Goal: Task Accomplishment & Management: Use online tool/utility

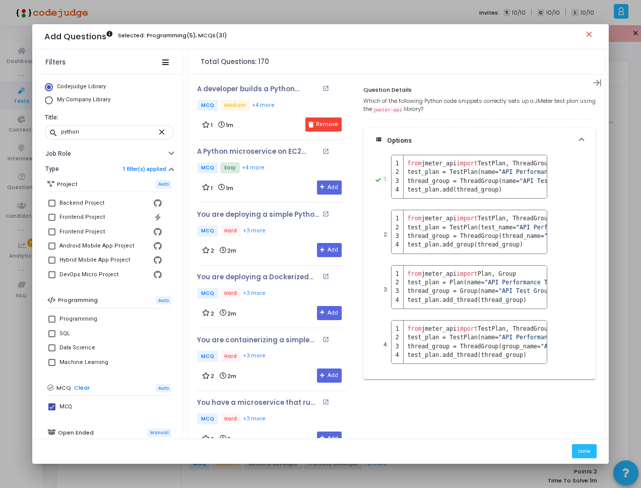
scroll to position [892, 0]
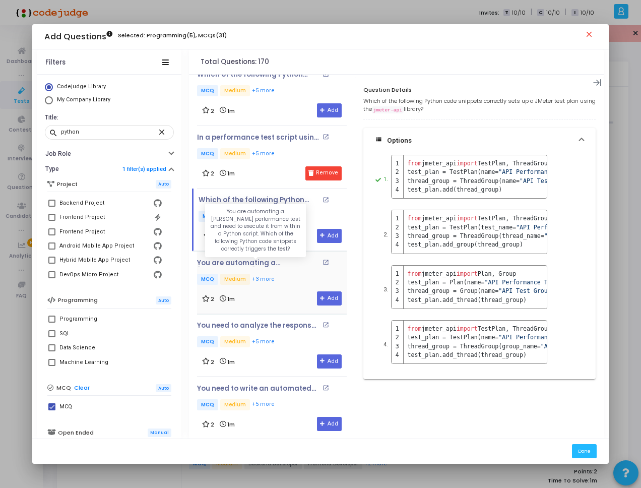
click at [259, 261] on p "You are automating a [PERSON_NAME] performance test and need to execute it from…" at bounding box center [258, 263] width 122 height 8
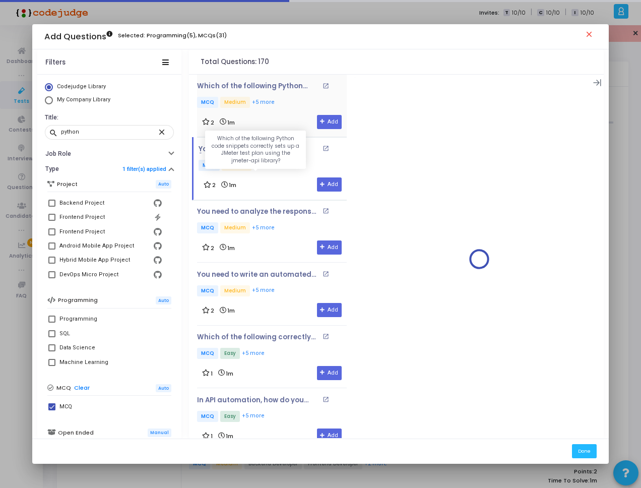
scroll to position [1013, 0]
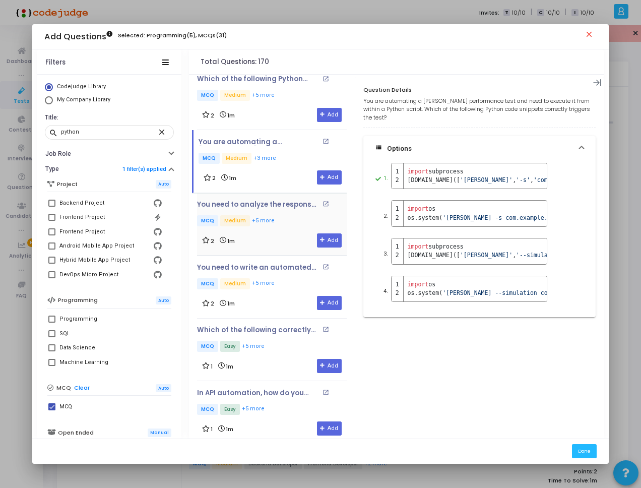
click at [283, 211] on div "You need to analyze the response times from a JMeter test to determine the aver…" at bounding box center [272, 213] width 150 height 27
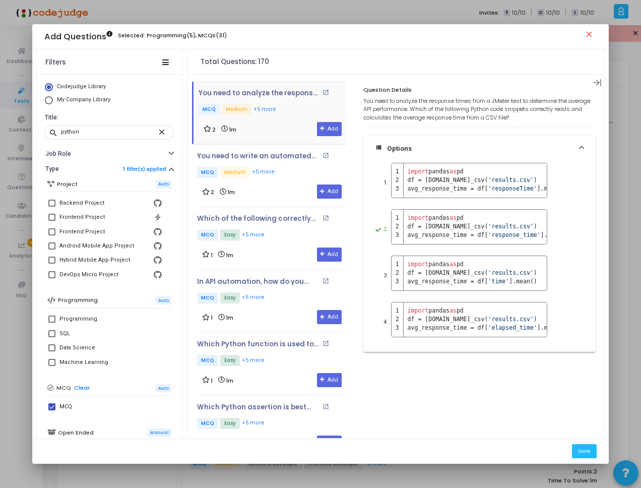
scroll to position [1134, 0]
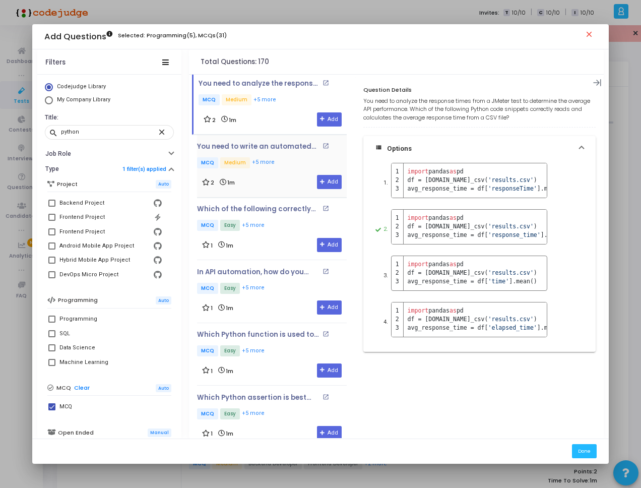
click at [294, 160] on p "MCQ Medium +5 more" at bounding box center [272, 163] width 150 height 13
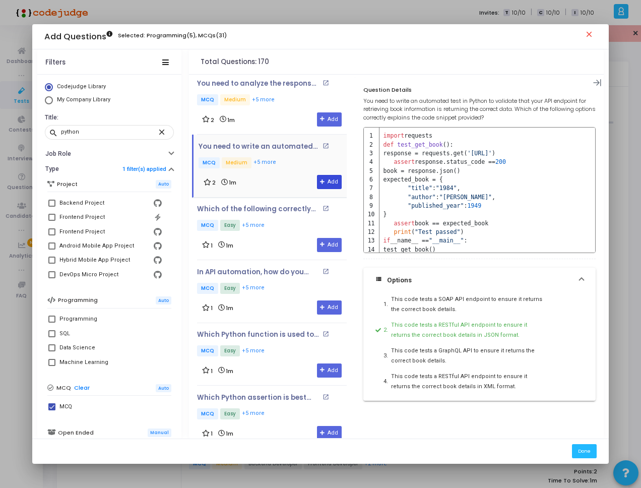
click at [321, 181] on icon at bounding box center [323, 182] width 6 height 6
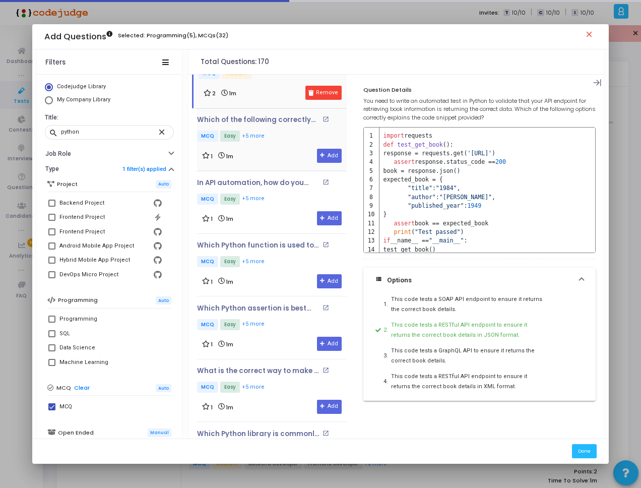
scroll to position [1255, 0]
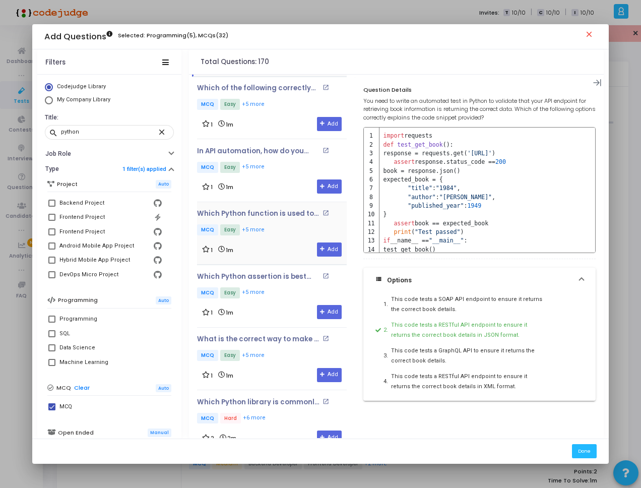
click at [286, 223] on div "Which Python function is used to automatically parse a JSON response from an AP…" at bounding box center [272, 223] width 150 height 27
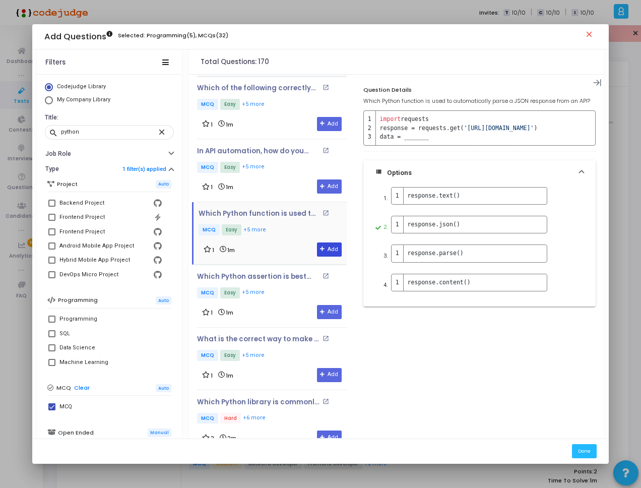
click at [326, 251] on button "Add" at bounding box center [329, 249] width 25 height 14
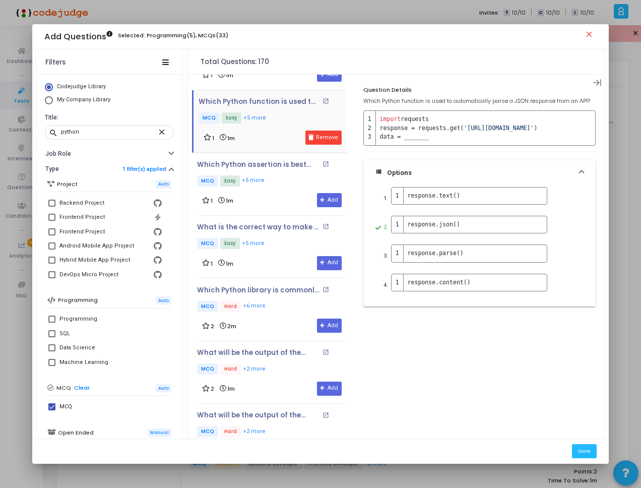
scroll to position [1376, 0]
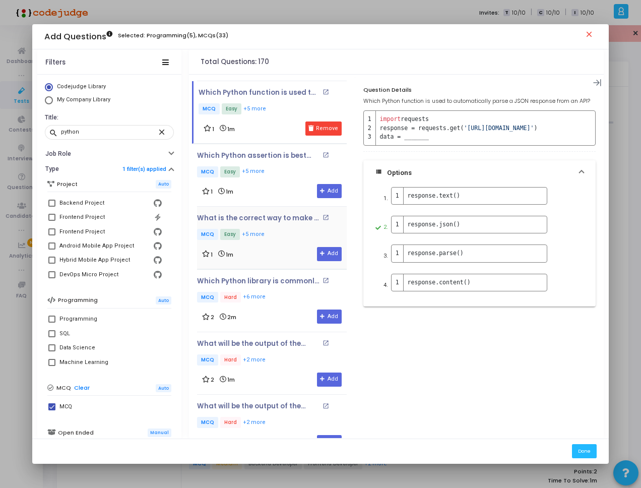
click at [276, 239] on p "MCQ Easy +5 more" at bounding box center [272, 235] width 150 height 13
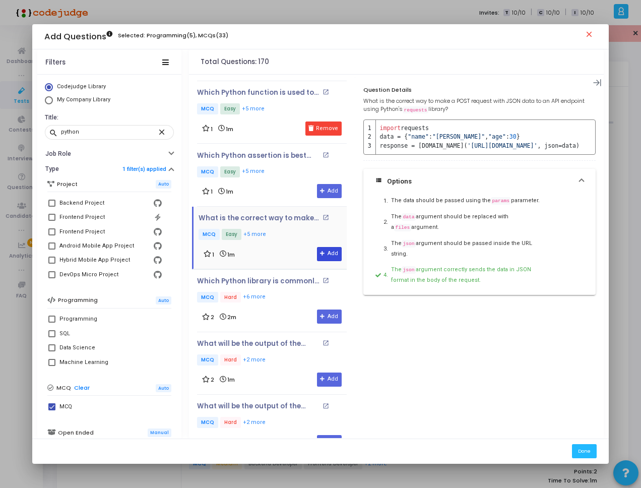
click at [321, 254] on icon at bounding box center [323, 254] width 6 height 6
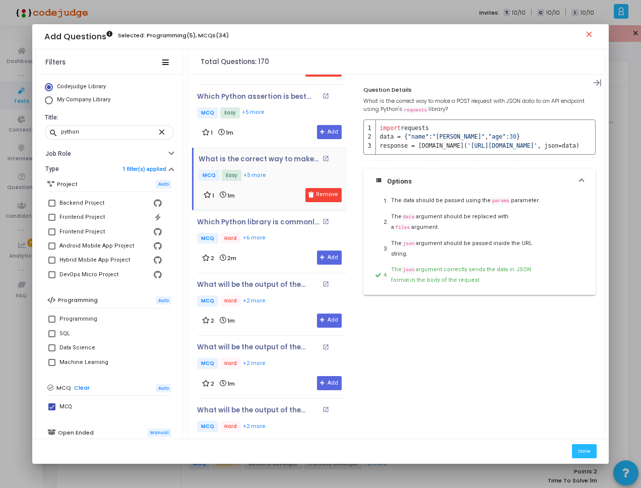
scroll to position [1436, 0]
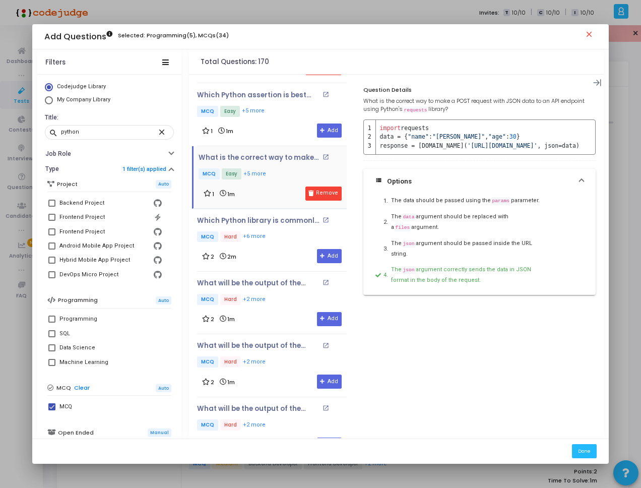
click at [276, 238] on p "MCQ Hard +6 more" at bounding box center [272, 237] width 150 height 13
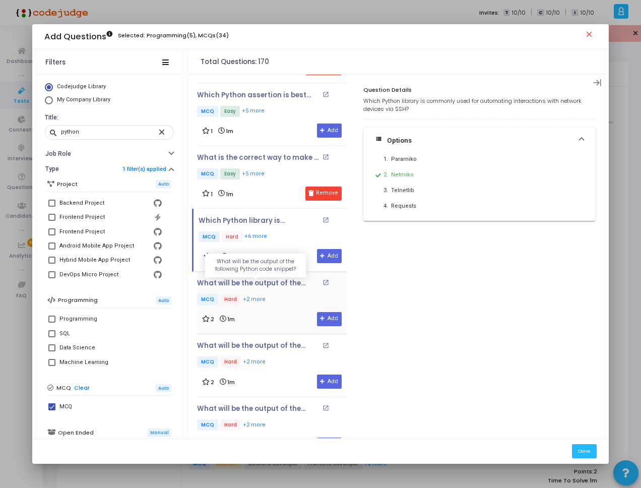
click at [275, 282] on p "What will be the output of the following Python code snippet?" at bounding box center [258, 283] width 122 height 8
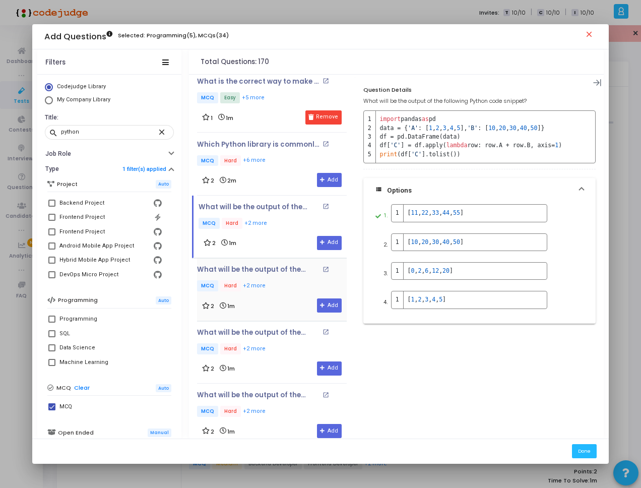
scroll to position [1557, 0]
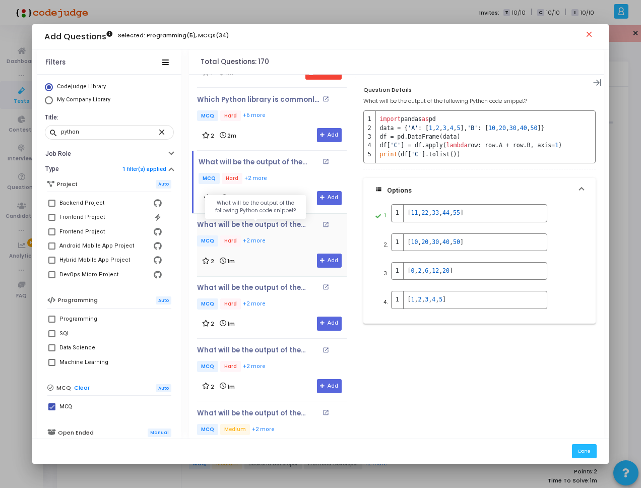
click at [273, 225] on p "What will be the output of the following Python code snippet?" at bounding box center [258, 225] width 122 height 8
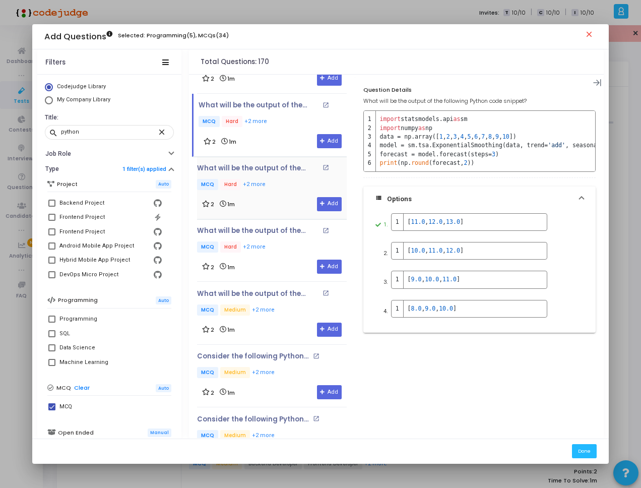
scroll to position [1678, 0]
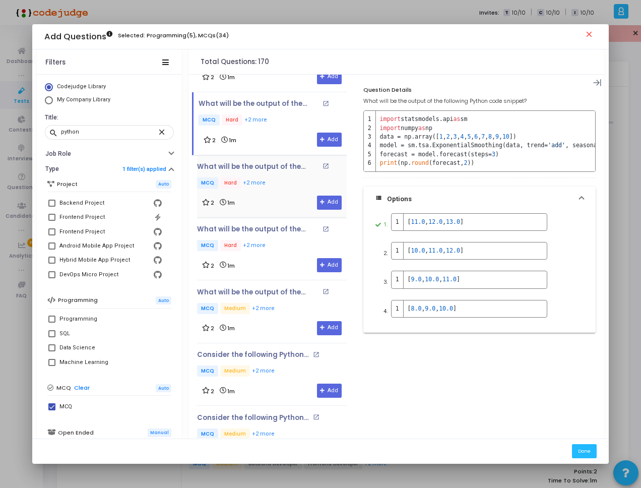
click at [279, 187] on p "MCQ Hard +2 more" at bounding box center [272, 183] width 150 height 13
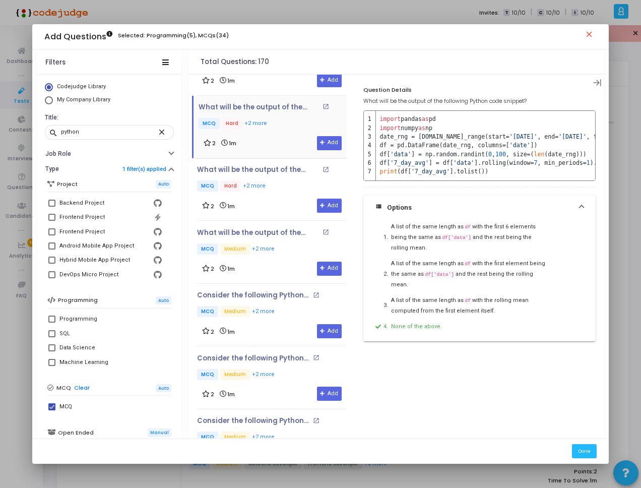
scroll to position [1738, 0]
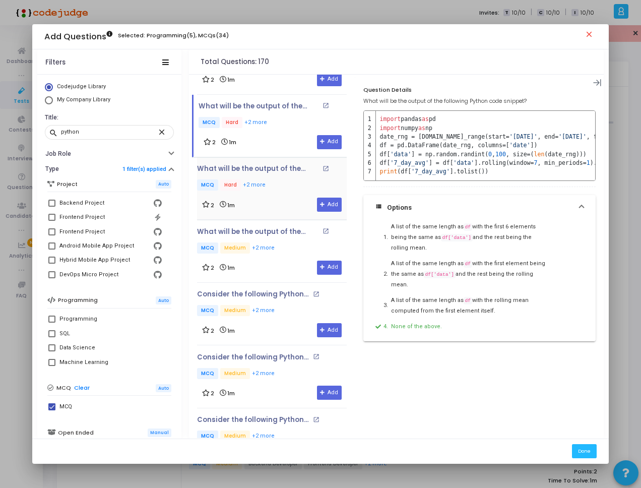
click at [279, 184] on p "MCQ Hard +2 more" at bounding box center [272, 185] width 150 height 13
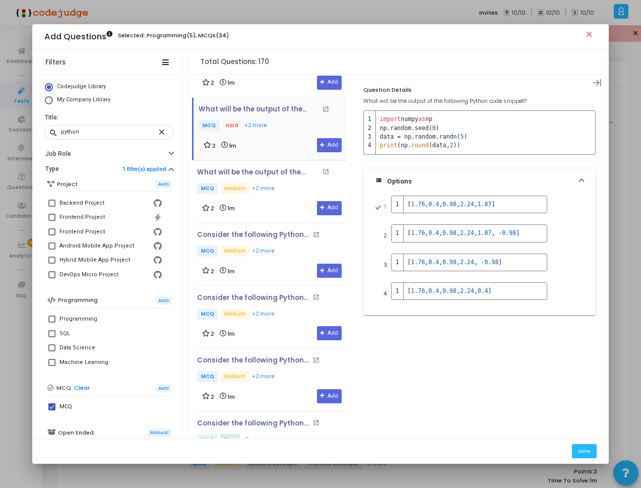
scroll to position [1799, 0]
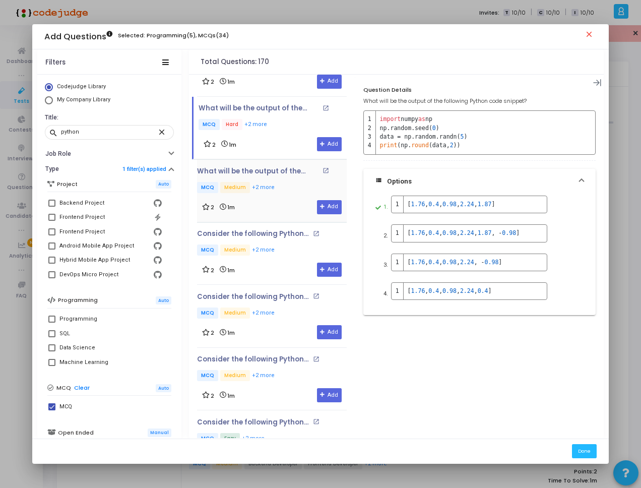
click at [280, 183] on p "MCQ Medium +2 more" at bounding box center [272, 188] width 150 height 13
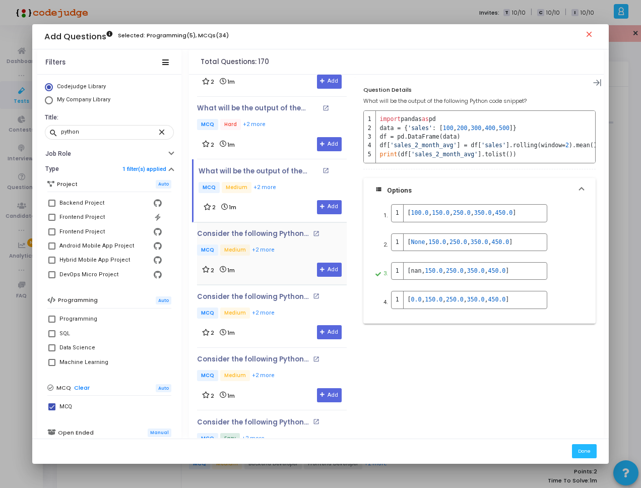
click at [287, 242] on div "Consider the following Python code: open_in_new MCQ Medium +2 more" at bounding box center [266, 243] width 138 height 27
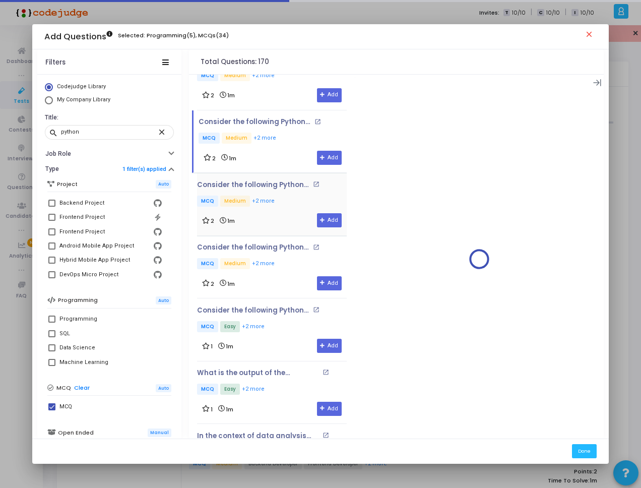
scroll to position [1919, 0]
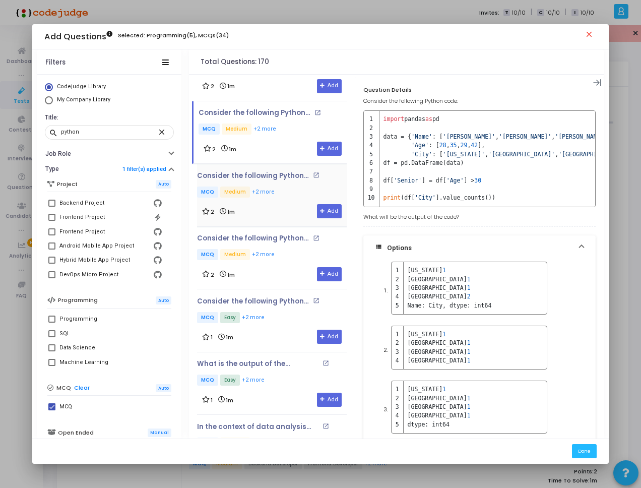
click at [285, 189] on p "MCQ Medium +2 more" at bounding box center [266, 192] width 138 height 13
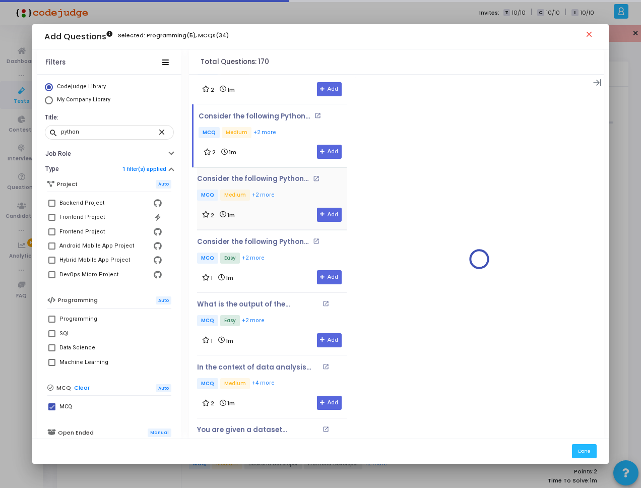
scroll to position [1980, 0]
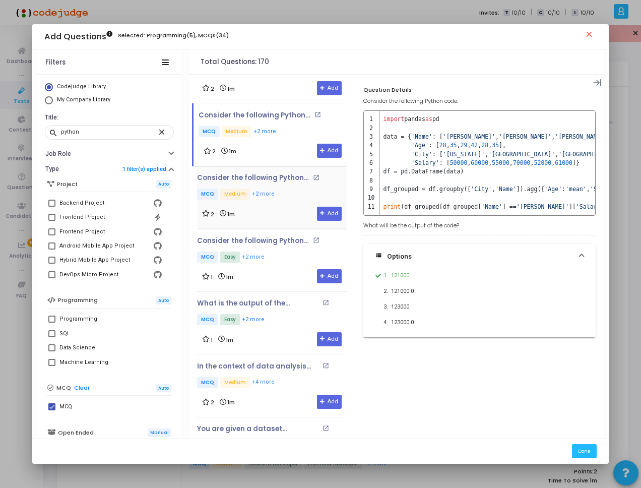
click at [289, 190] on p "MCQ Medium +2 more" at bounding box center [266, 194] width 138 height 13
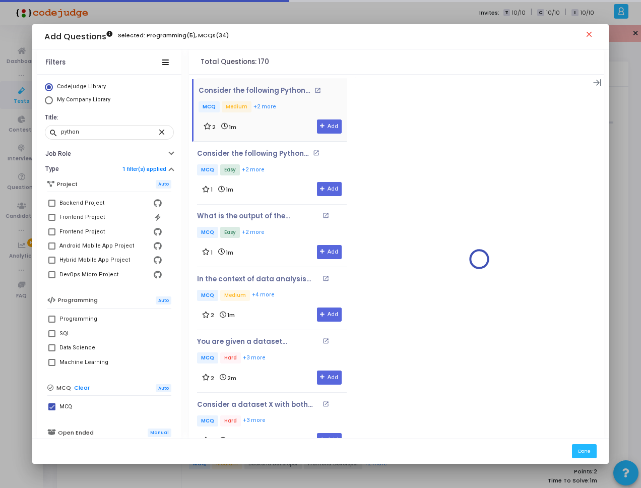
scroll to position [2101, 0]
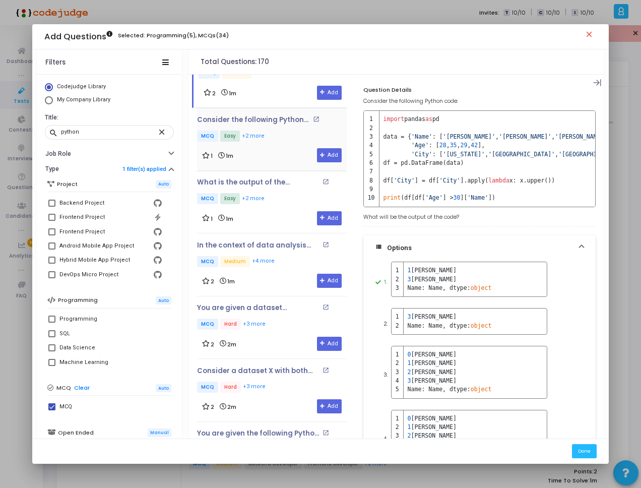
click at [283, 135] on p "MCQ Easy +2 more" at bounding box center [266, 136] width 138 height 13
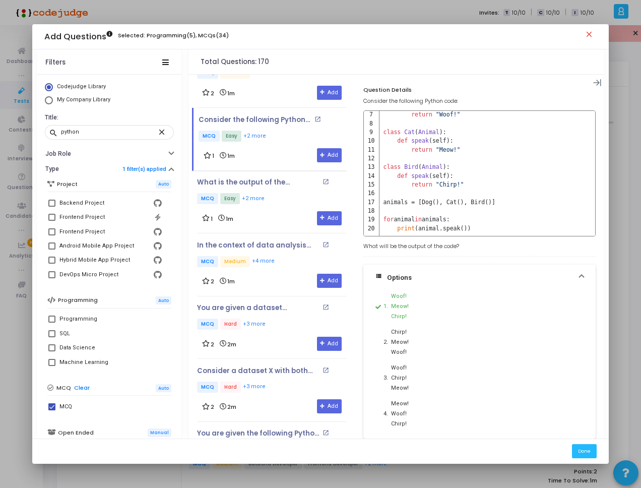
scroll to position [58, 0]
click at [330, 158] on button "Add" at bounding box center [329, 155] width 25 height 14
click at [269, 215] on div "1 1m Add" at bounding box center [272, 218] width 140 height 14
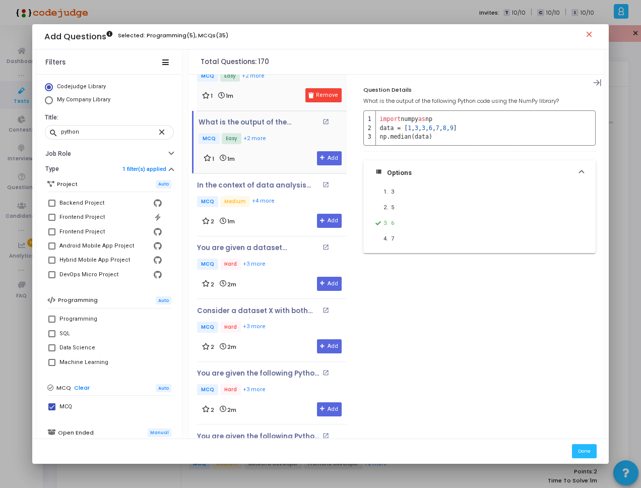
scroll to position [2161, 0]
click at [273, 211] on div "In the context of data analysis with Python, what would you use to remove dupli…" at bounding box center [272, 204] width 150 height 47
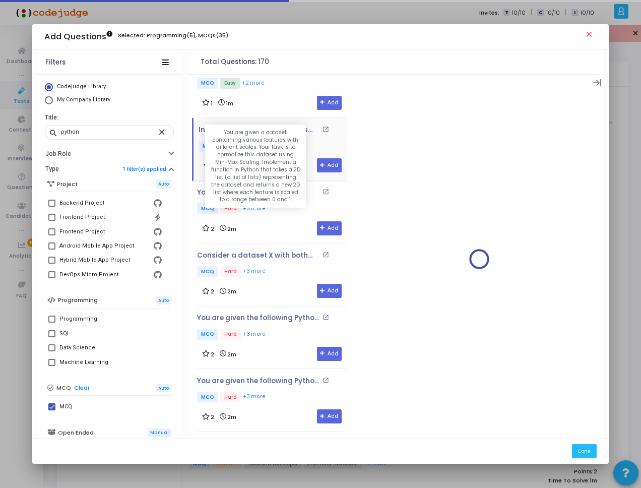
scroll to position [2222, 0]
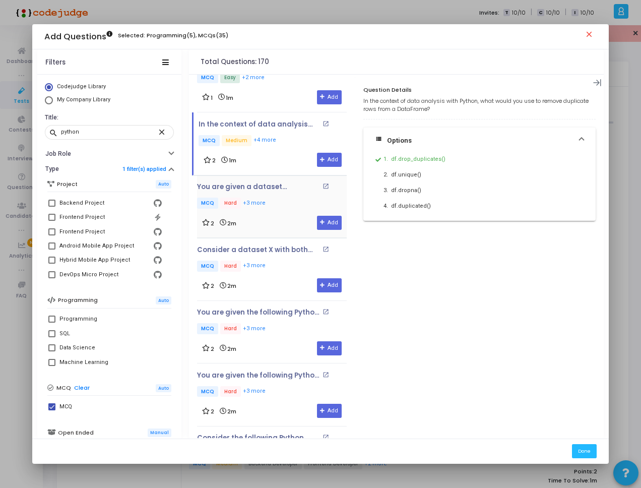
click at [283, 206] on p "MCQ Hard +3 more" at bounding box center [272, 203] width 150 height 13
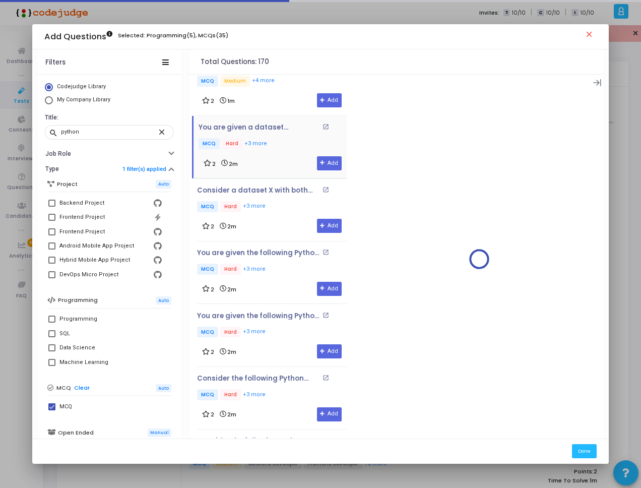
scroll to position [2282, 0]
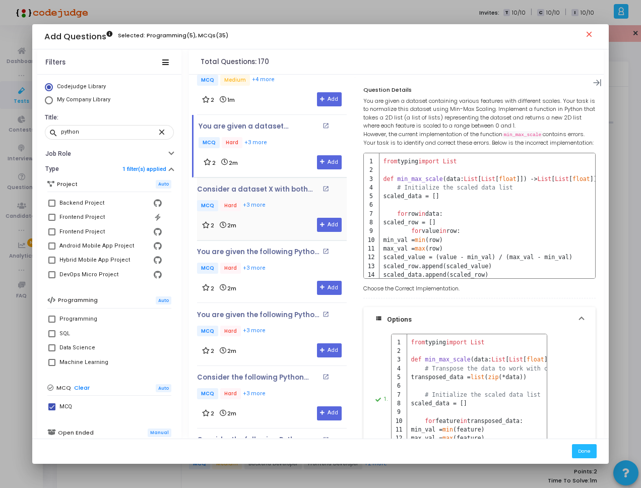
click at [272, 212] on div "Consider a dataset X with both numerical and categorical features. You want to …" at bounding box center [272, 208] width 150 height 47
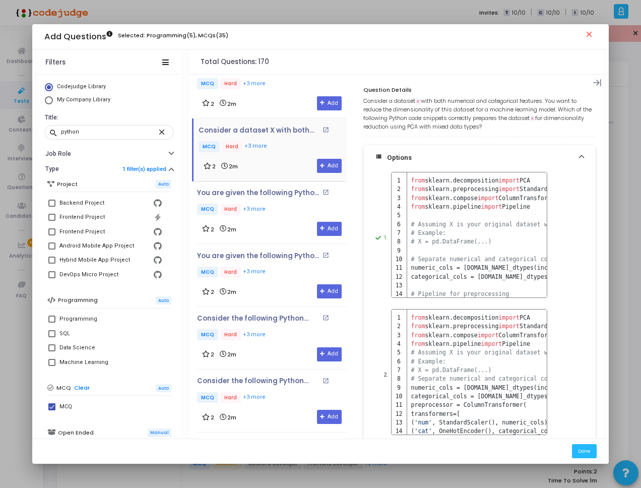
scroll to position [2343, 0]
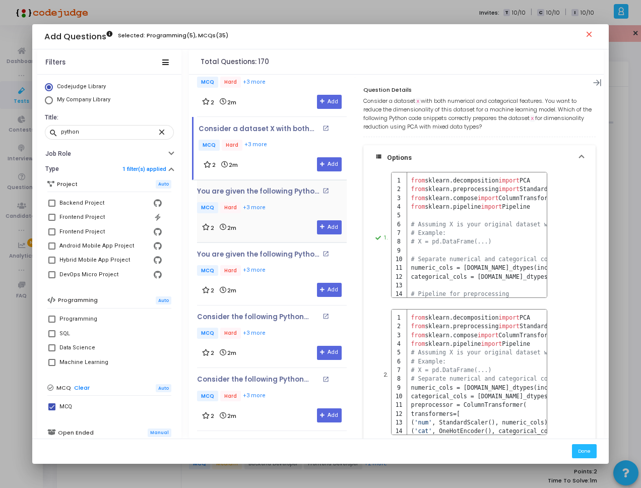
click at [272, 211] on p "MCQ Hard +3 more" at bounding box center [272, 208] width 150 height 13
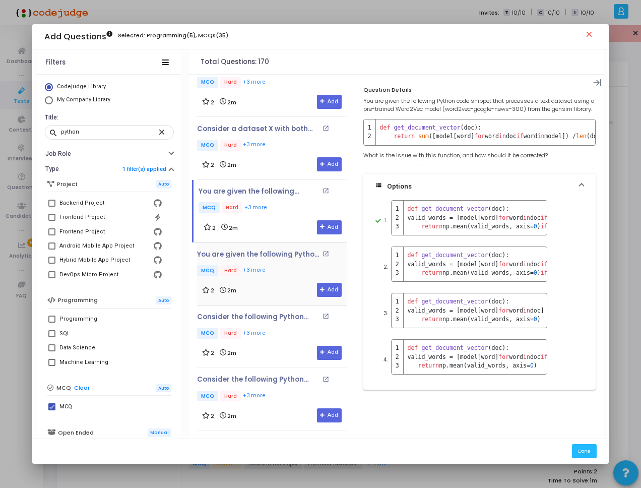
click at [272, 270] on p "MCQ Hard +3 more" at bounding box center [272, 271] width 150 height 13
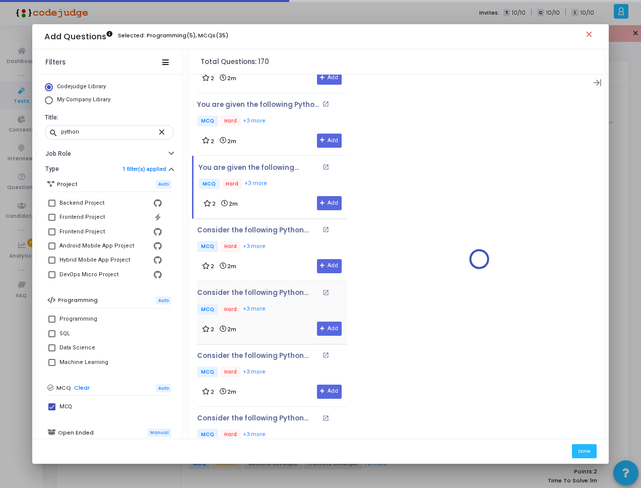
scroll to position [2463, 0]
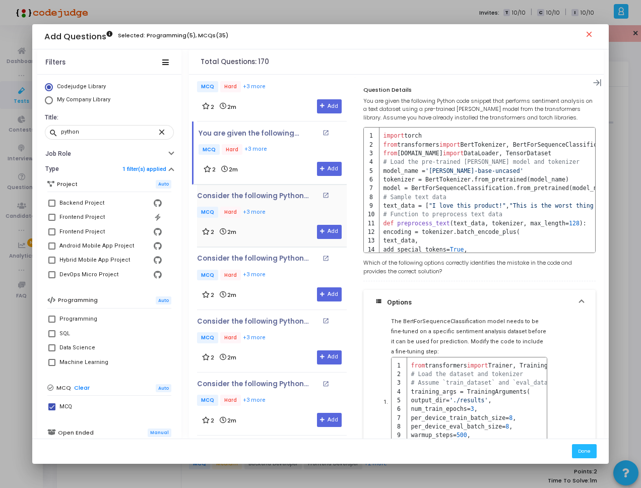
click at [279, 205] on div "Consider the following Python code using scikit-learn to perform K-Means cluste…" at bounding box center [272, 205] width 150 height 27
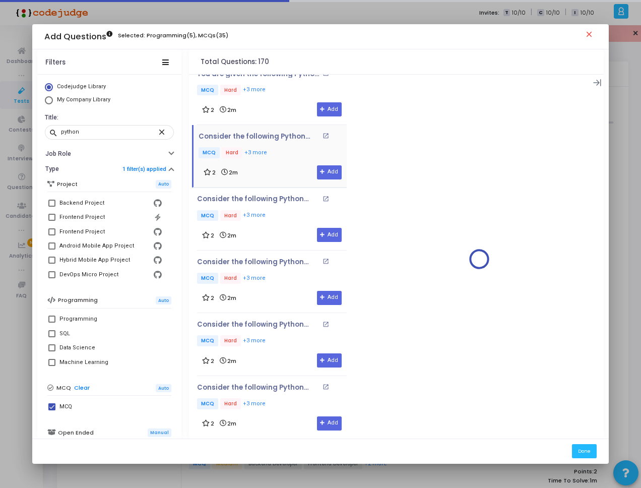
scroll to position [2524, 0]
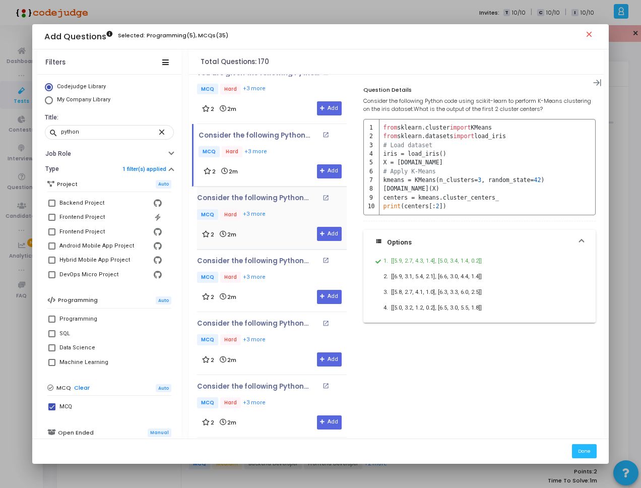
click at [281, 210] on p "MCQ Hard +3 more" at bounding box center [272, 215] width 150 height 13
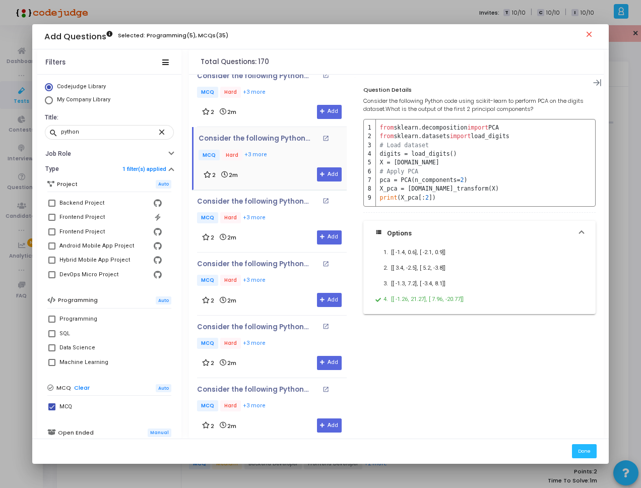
scroll to position [2584, 0]
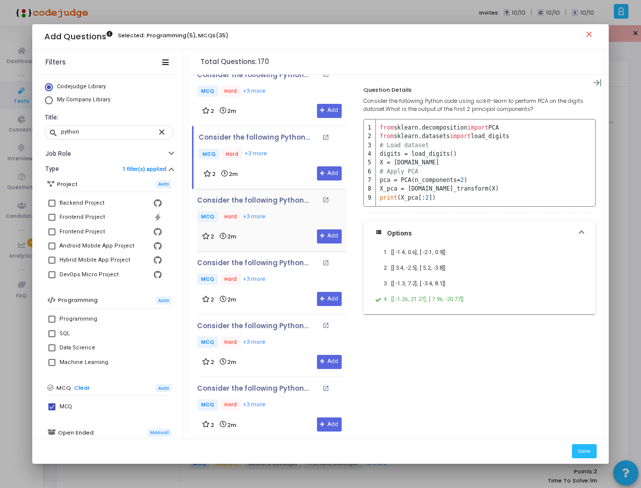
click at [255, 229] on div "2 2m Add" at bounding box center [272, 236] width 140 height 14
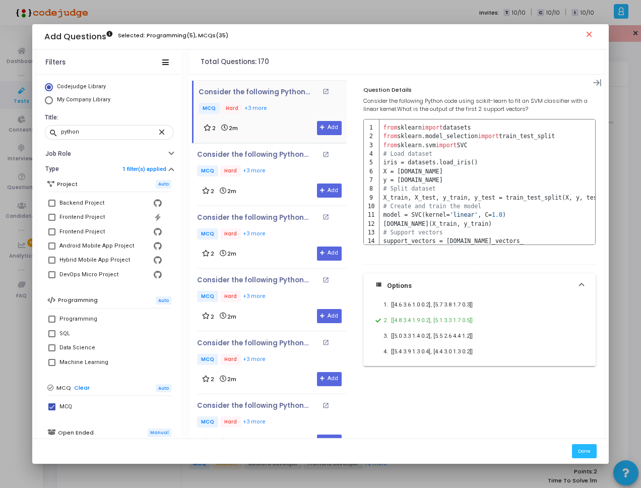
scroll to position [2705, 0]
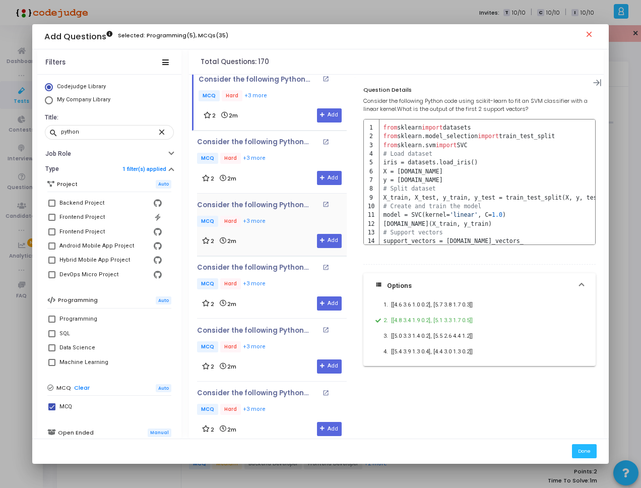
click at [280, 166] on div "Consider the following Python code using scikit-learn to implement a KNN classi…" at bounding box center [272, 161] width 150 height 47
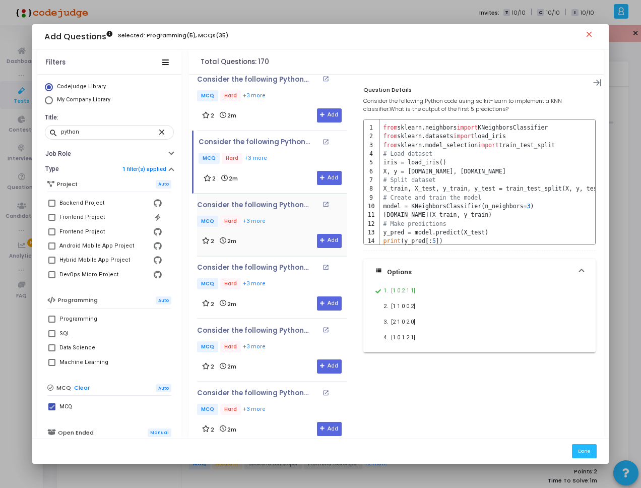
click at [277, 220] on p "MCQ Hard +3 more" at bounding box center [272, 222] width 150 height 13
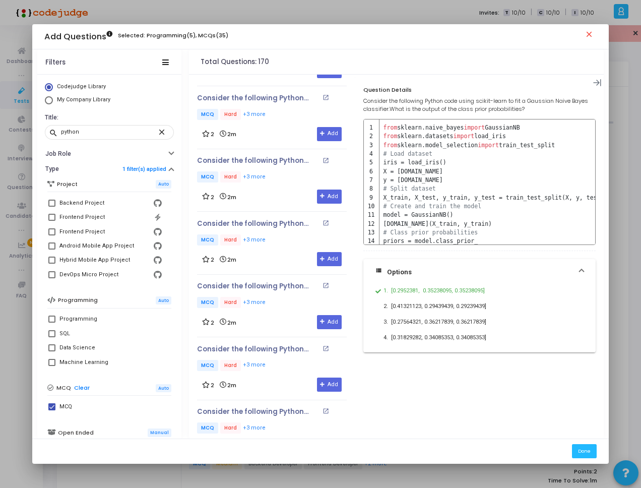
scroll to position [2947, 0]
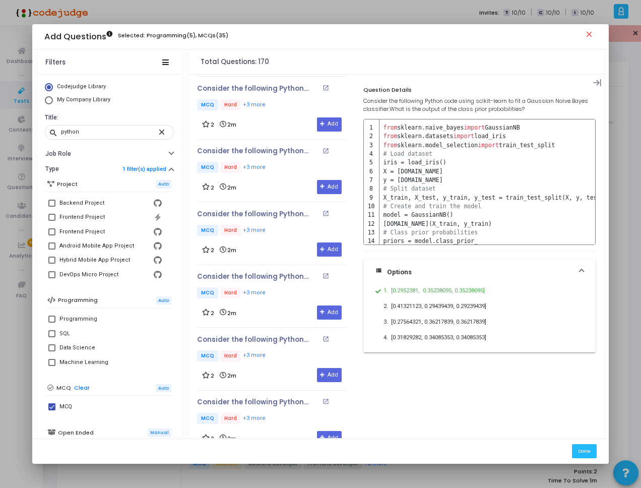
click at [277, 223] on div "Consider the following Python code snippet using scikit-learn, What is the outp…" at bounding box center [272, 223] width 150 height 27
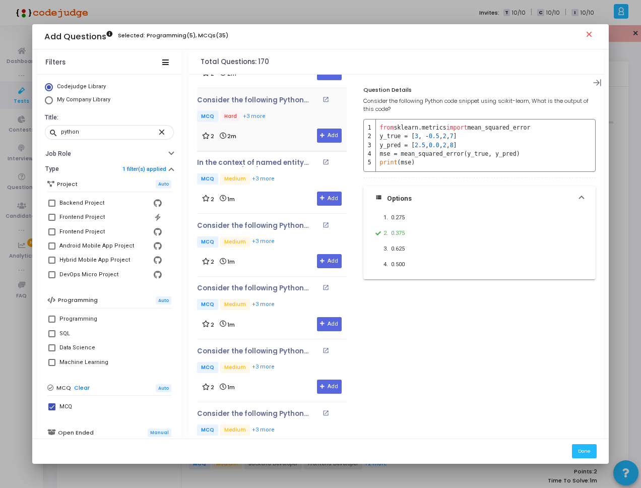
scroll to position [4135, 0]
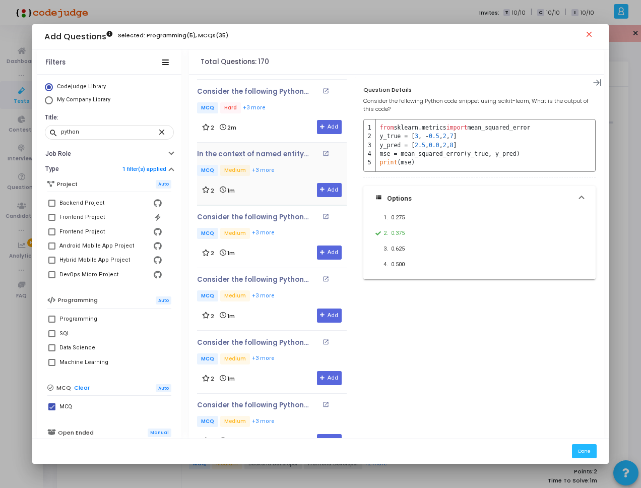
click at [280, 164] on div "In the context of named entity recognition (NER), which Python library provides…" at bounding box center [272, 163] width 150 height 27
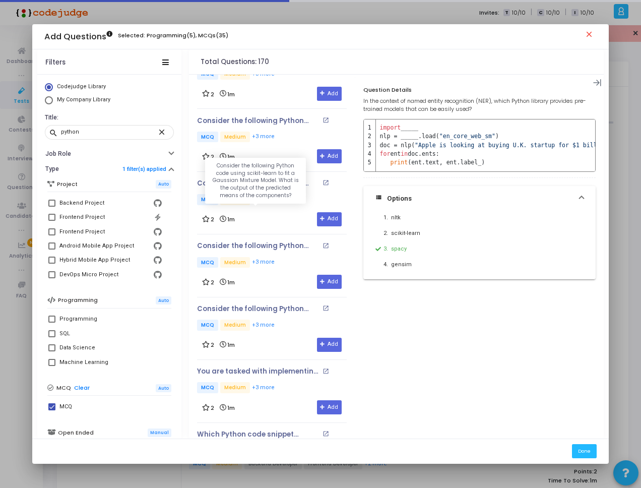
scroll to position [4514, 0]
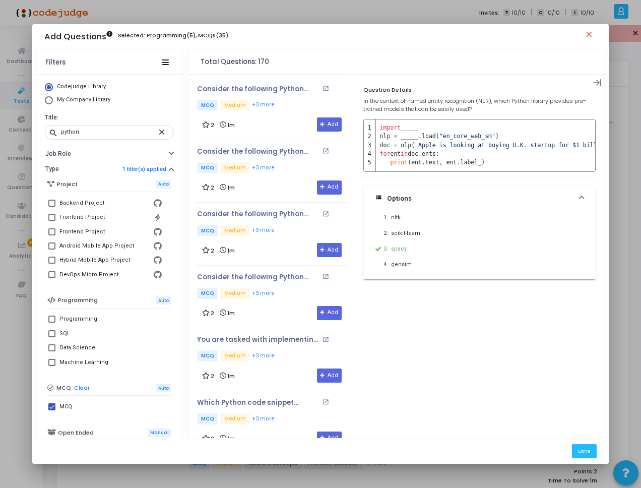
click at [276, 178] on div "Consider the following Python code using scikit-learn to fit an Isolation Fores…" at bounding box center [272, 171] width 150 height 47
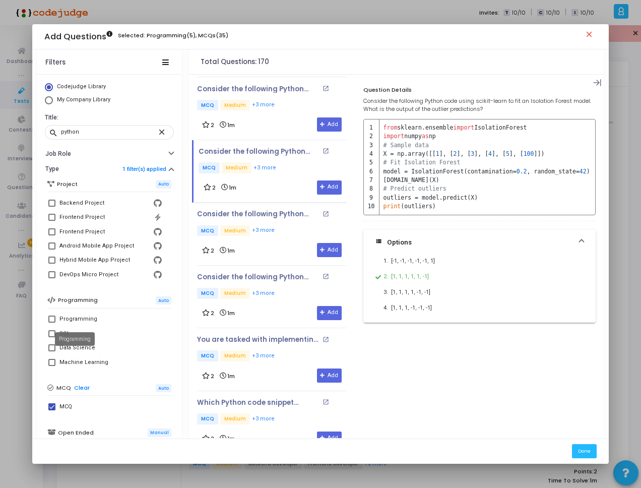
click at [66, 318] on div "Programming" at bounding box center [78, 319] width 38 height 12
click at [52, 322] on input "Programming" at bounding box center [51, 322] width 1 height 1
checkbox input "true"
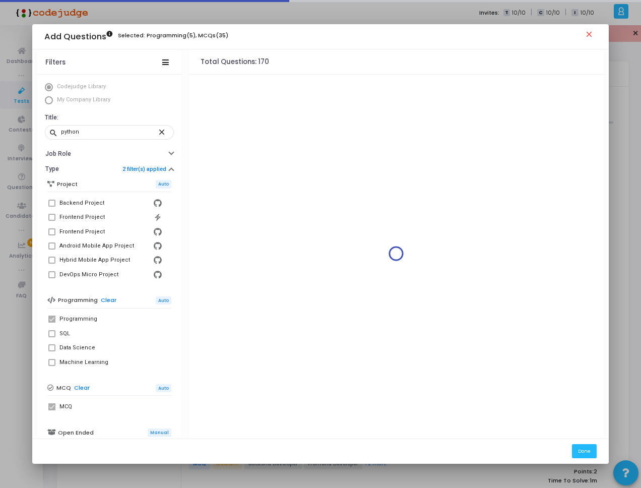
scroll to position [0, 0]
click at [59, 332] on div "SQL" at bounding box center [64, 333] width 11 height 12
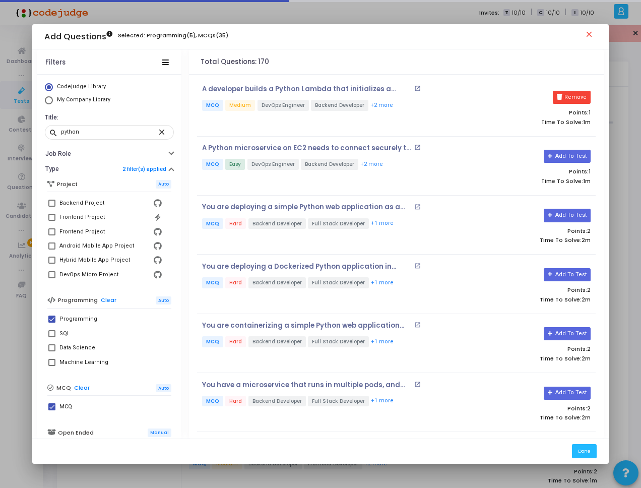
click at [52, 333] on span at bounding box center [51, 333] width 7 height 7
click at [52, 337] on input "SQL" at bounding box center [51, 337] width 1 height 1
checkbox input "true"
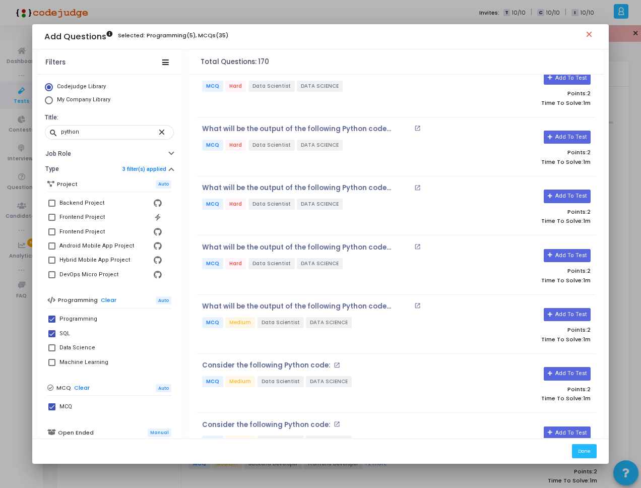
scroll to position [1601, 0]
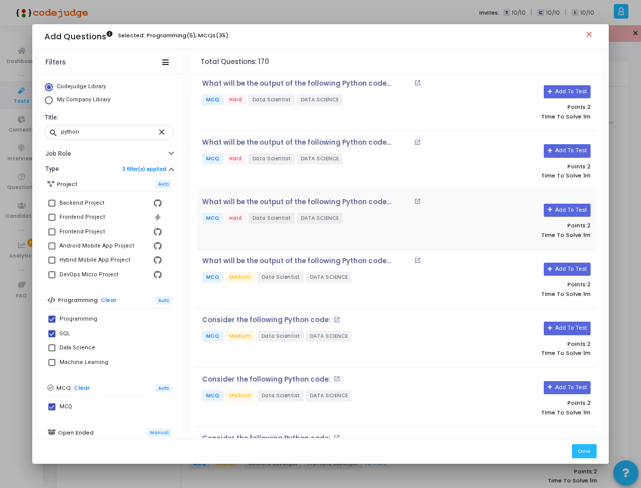
click at [388, 209] on div "What will be the output of the following Python code snippet? open_in_new MCQ H…" at bounding box center [329, 219] width 265 height 43
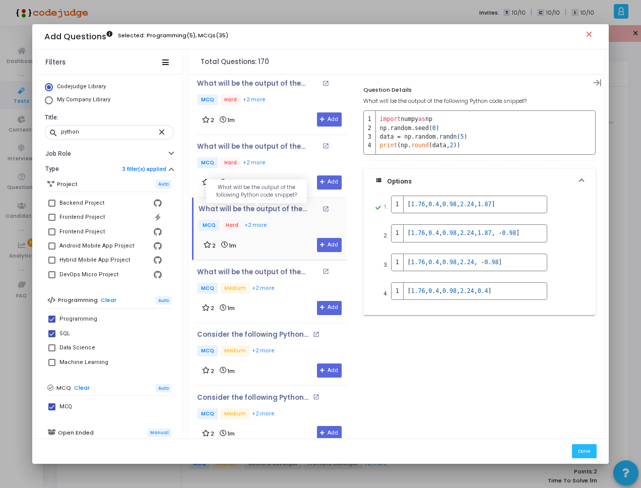
scroll to position [1758, 0]
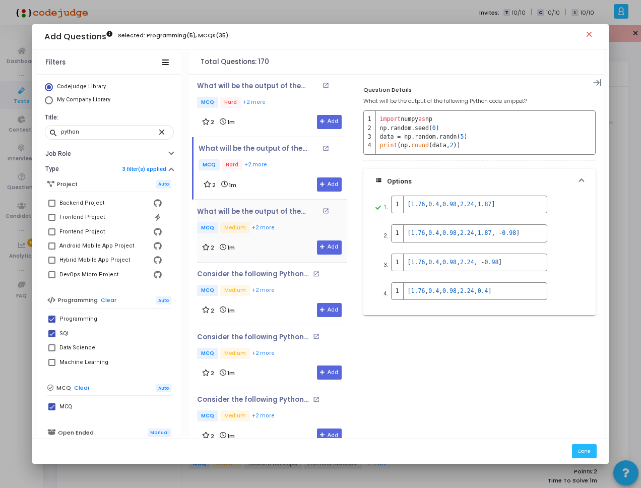
click at [283, 237] on div "What will be the output of the following Python code snippet? open_in_new MCQ M…" at bounding box center [272, 231] width 150 height 47
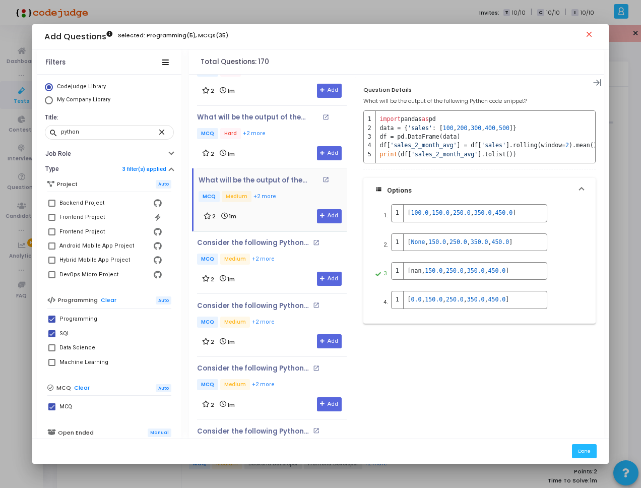
scroll to position [1879, 0]
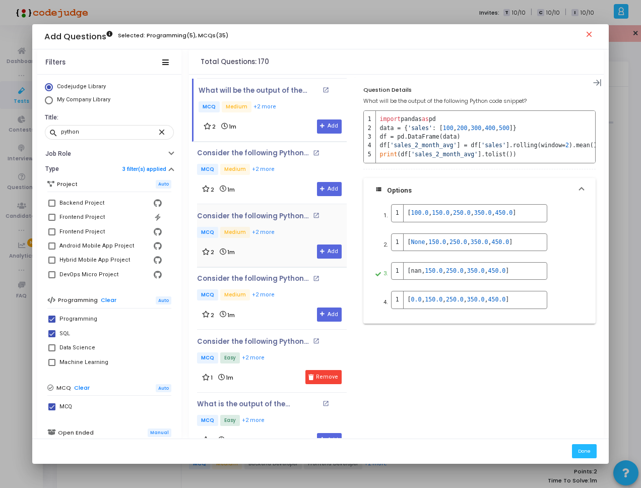
click at [280, 229] on p "MCQ Medium +2 more" at bounding box center [266, 233] width 138 height 13
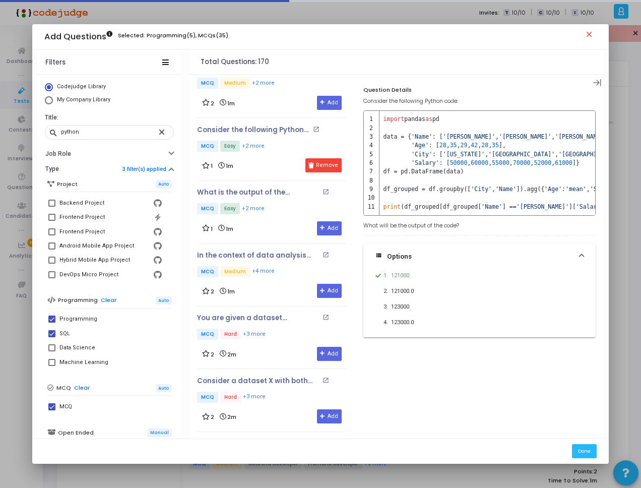
scroll to position [2144, 0]
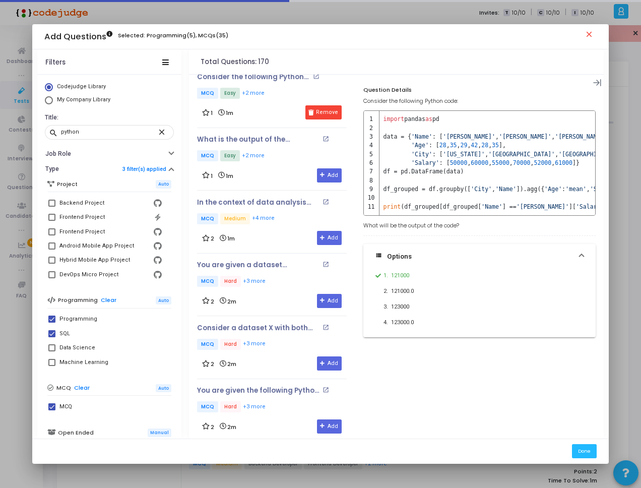
click at [280, 229] on div "In the context of data analysis with Python, what would you use to remove dupli…" at bounding box center [272, 221] width 150 height 47
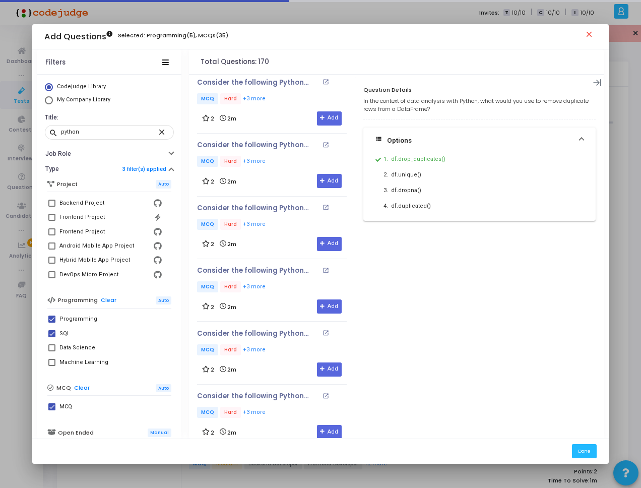
scroll to position [2727, 0]
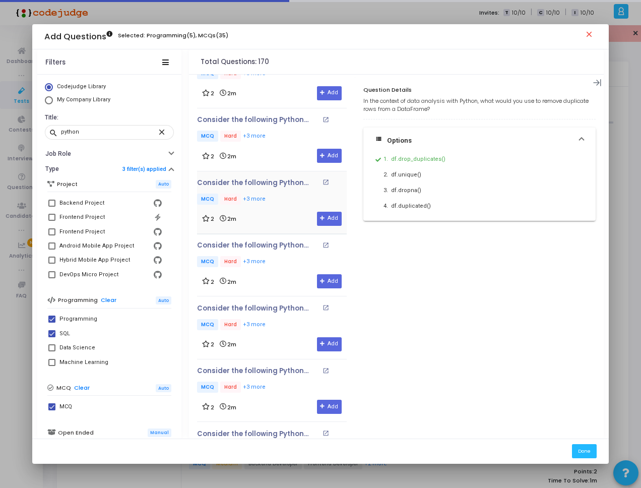
click at [278, 217] on div "2 2m Add" at bounding box center [272, 219] width 140 height 14
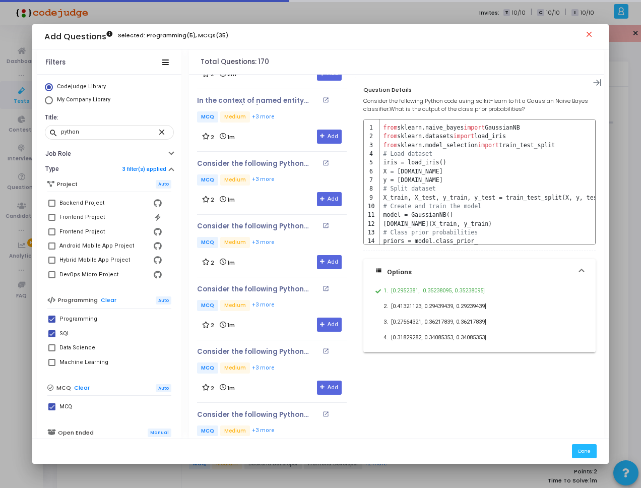
scroll to position [4360, 0]
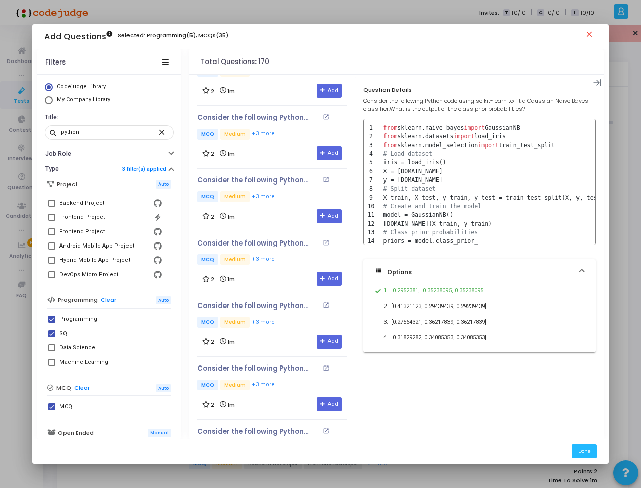
click at [278, 217] on div "2 1m Add" at bounding box center [272, 216] width 140 height 14
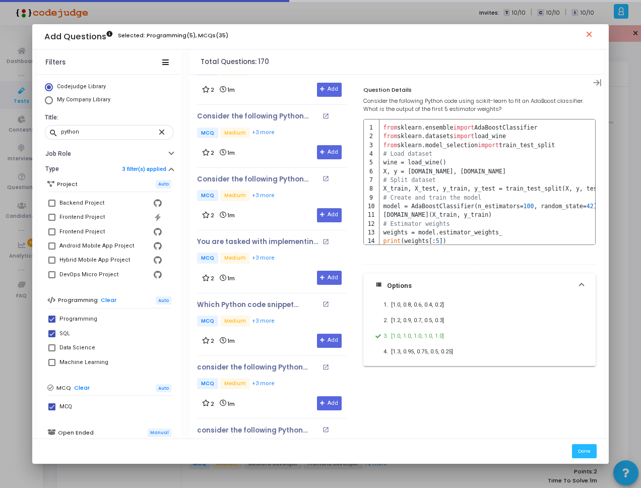
scroll to position [4646, 0]
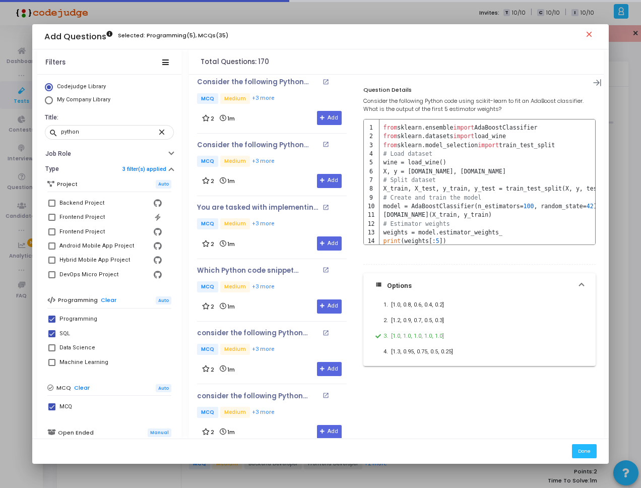
click at [278, 217] on div "You are tasked with implementing a Principal Component Analysis (PCA) using Pyt…" at bounding box center [272, 216] width 150 height 27
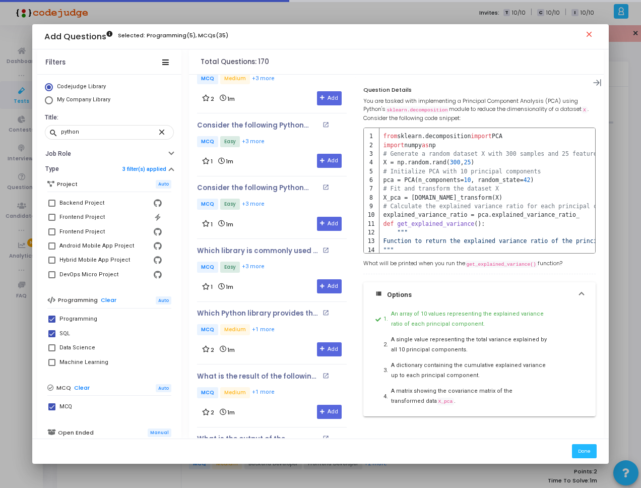
scroll to position [5191, 0]
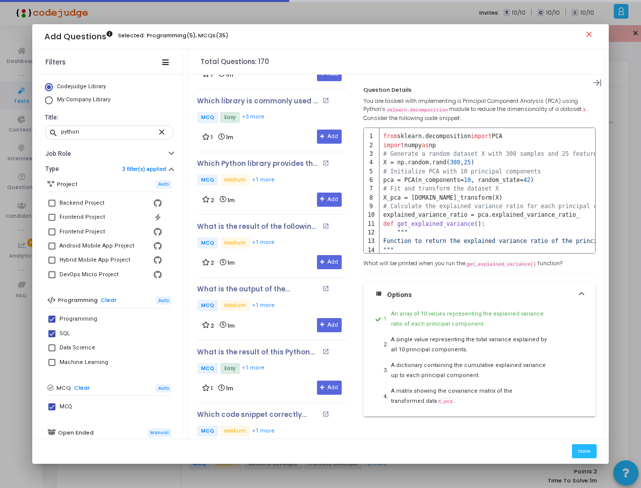
click at [278, 217] on div "What is the result of the following Python code snippet using NumPy? open_in_ne…" at bounding box center [272, 246] width 150 height 62
click at [280, 219] on div "What is the result of the following Python code snippet using NumPy? open_in_ne…" at bounding box center [272, 246] width 150 height 62
click at [282, 226] on p "What is the result of the following Python code snippet using NumPy?" at bounding box center [258, 227] width 122 height 8
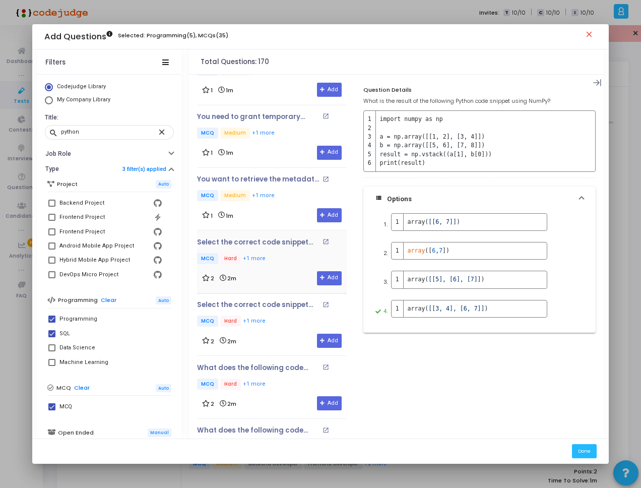
scroll to position [5761, 0]
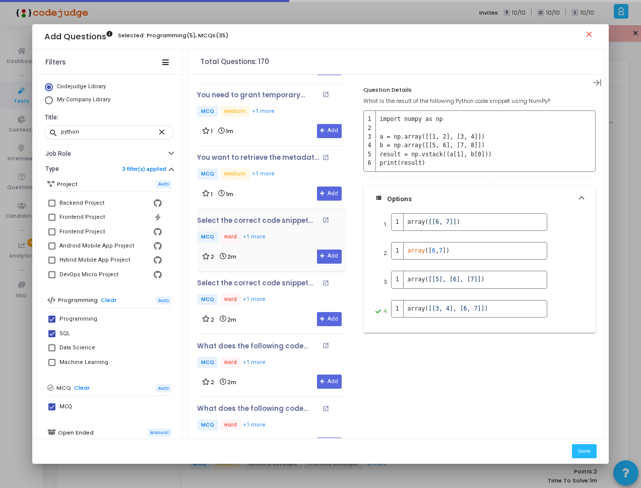
click at [280, 235] on p "MCQ Hard +1 more" at bounding box center [272, 237] width 150 height 13
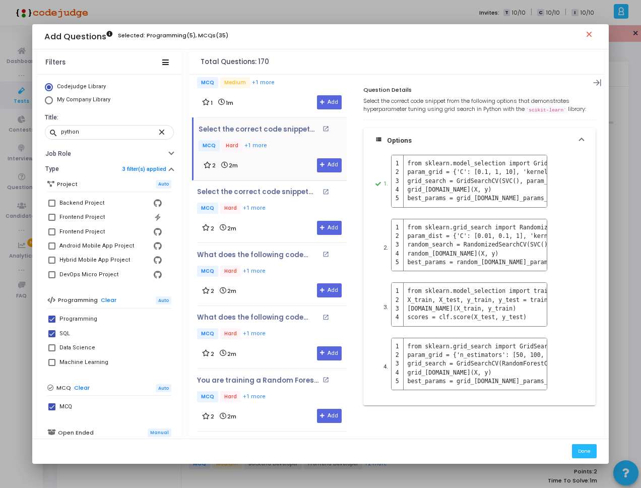
scroll to position [5943, 0]
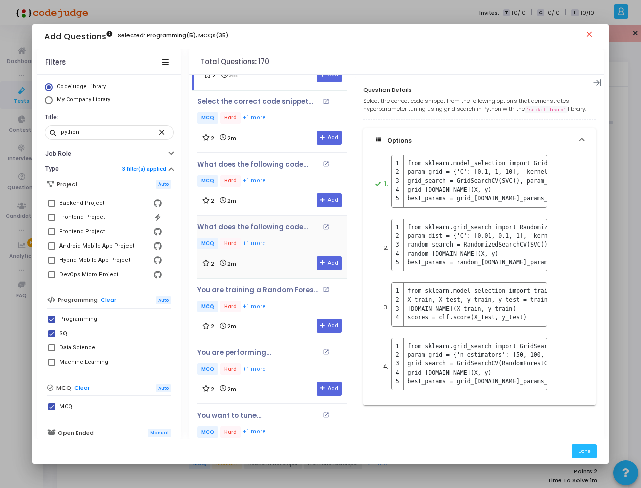
click at [284, 238] on p "MCQ Hard +1 more" at bounding box center [272, 244] width 150 height 13
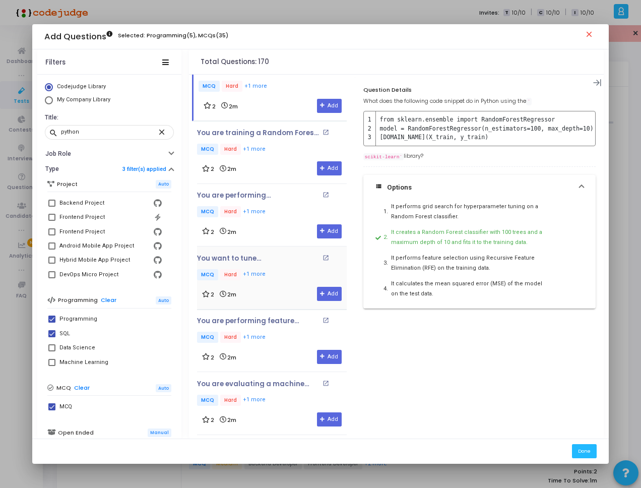
scroll to position [6123, 0]
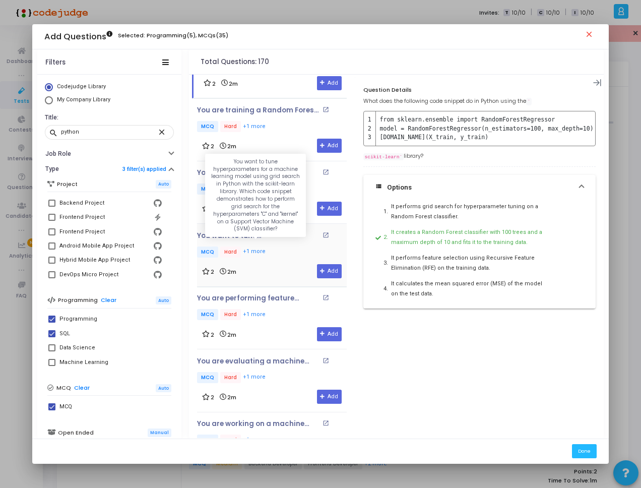
click at [280, 232] on p "You want to tune hyperparameters for a machine learning model using grid search…" at bounding box center [258, 236] width 122 height 8
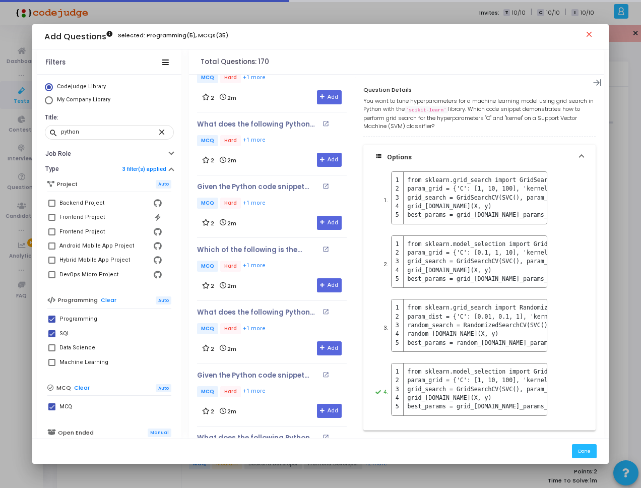
scroll to position [7206, 0]
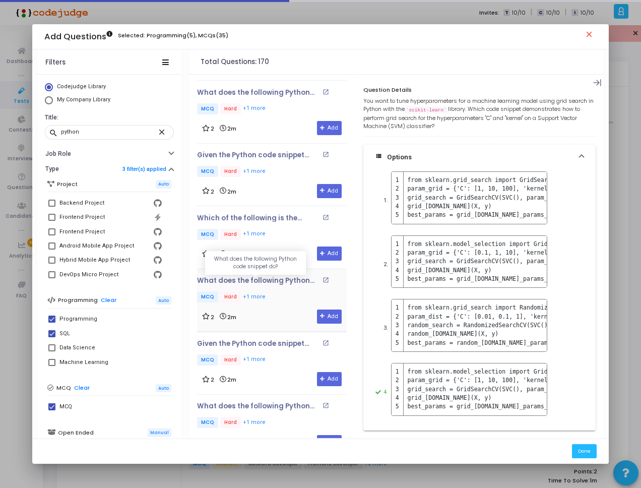
click at [274, 277] on p "What does the following Python code snippet do?" at bounding box center [258, 281] width 122 height 8
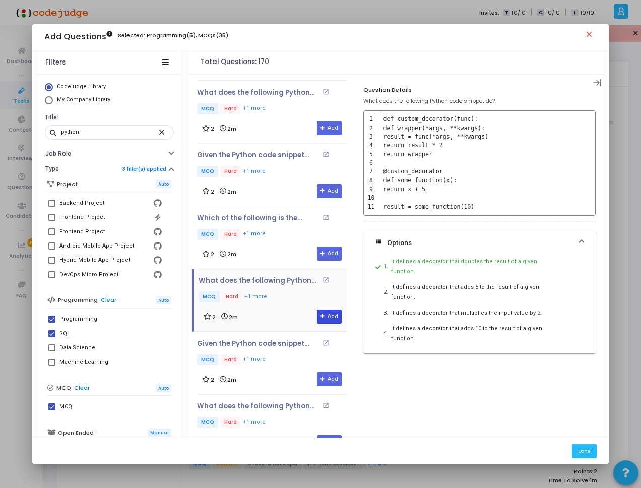
click at [331, 317] on button "Add" at bounding box center [329, 316] width 25 height 14
click at [274, 243] on div "Which of the following is the correct way to open a file named "data.txt" for b…" at bounding box center [272, 237] width 150 height 47
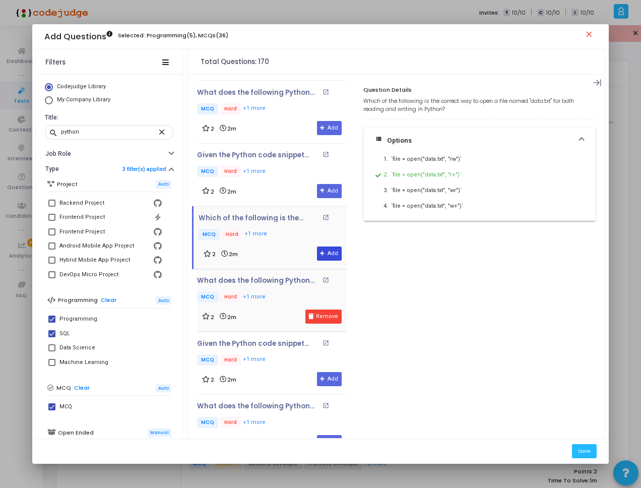
click at [319, 256] on button "Add" at bounding box center [329, 253] width 25 height 14
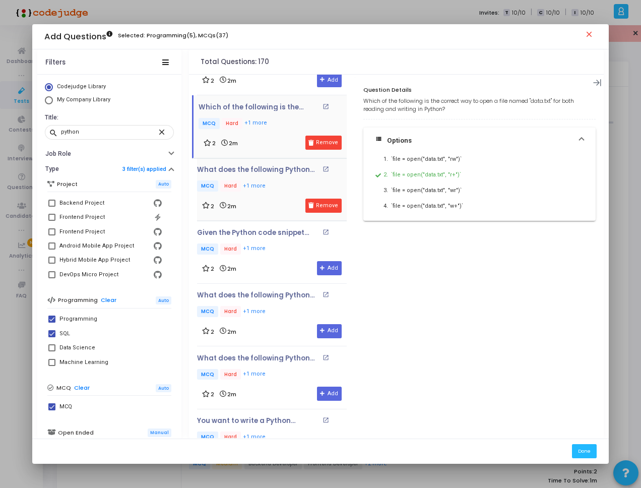
scroll to position [7327, 0]
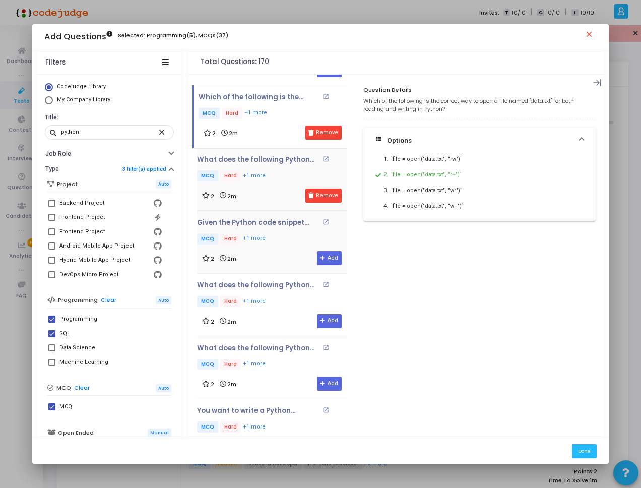
click at [258, 254] on div "2 2m Add" at bounding box center [272, 258] width 140 height 14
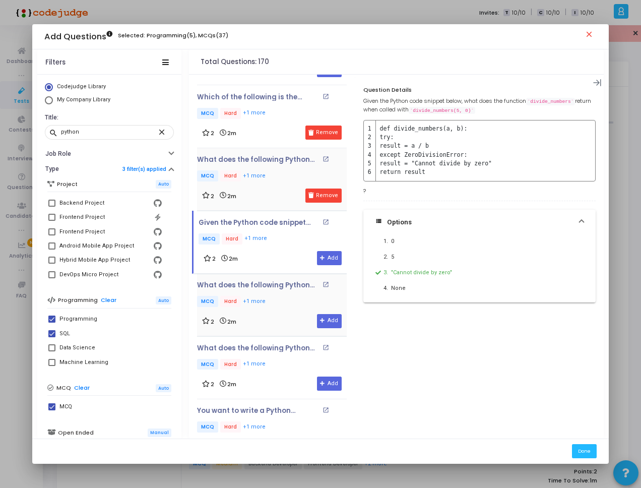
click at [285, 321] on div "2 2m Add" at bounding box center [272, 321] width 140 height 14
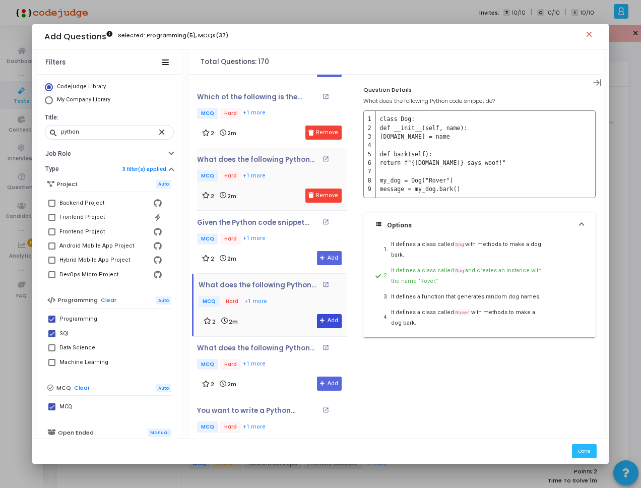
click at [320, 318] on icon at bounding box center [323, 321] width 6 height 6
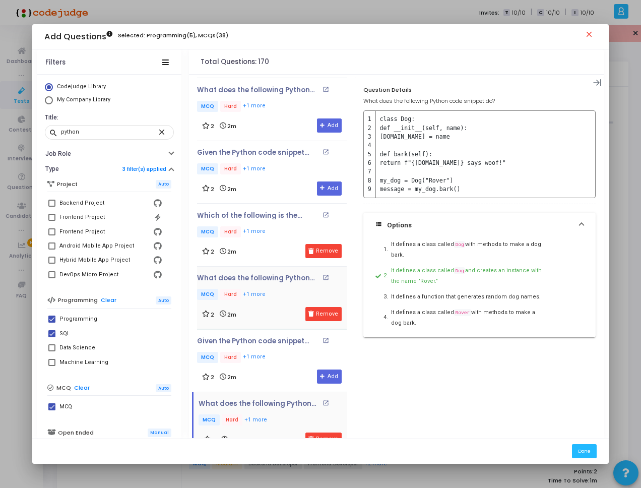
scroll to position [7206, 0]
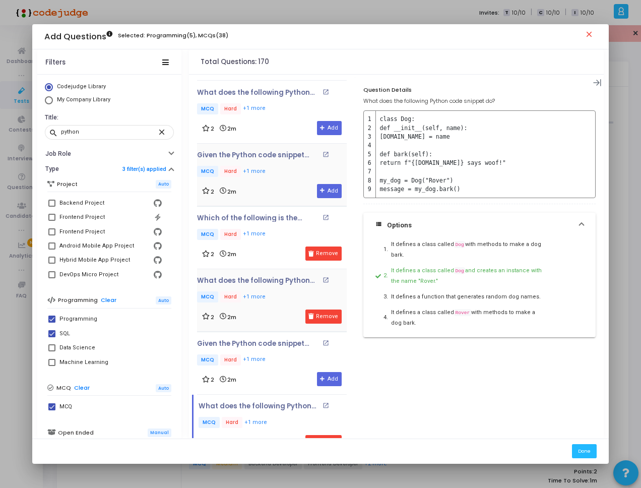
click at [268, 179] on div "Given the Python code snippet below, what is the value of result after the code…" at bounding box center [272, 174] width 150 height 47
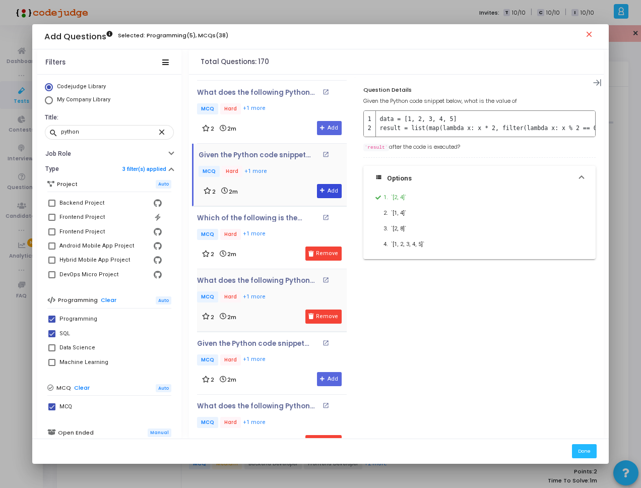
click at [327, 193] on button "Add" at bounding box center [329, 191] width 25 height 14
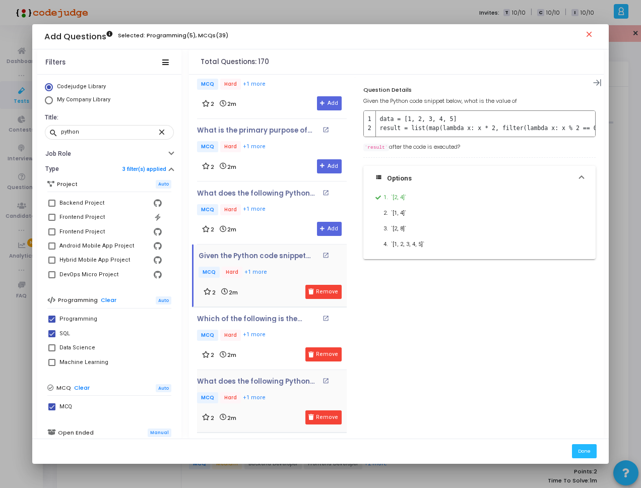
scroll to position [7085, 0]
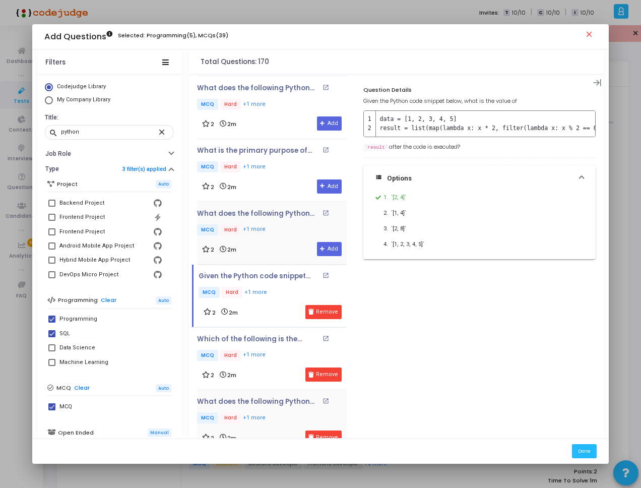
click at [260, 228] on p "MCQ Hard +1 more" at bounding box center [272, 230] width 150 height 13
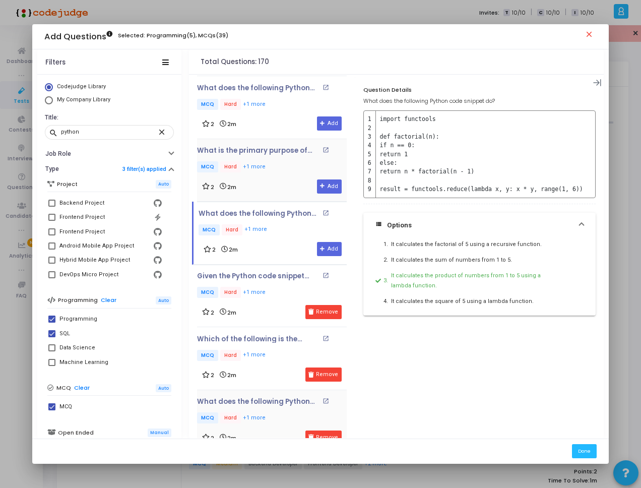
click at [278, 170] on p "MCQ Hard +1 more" at bounding box center [272, 167] width 150 height 13
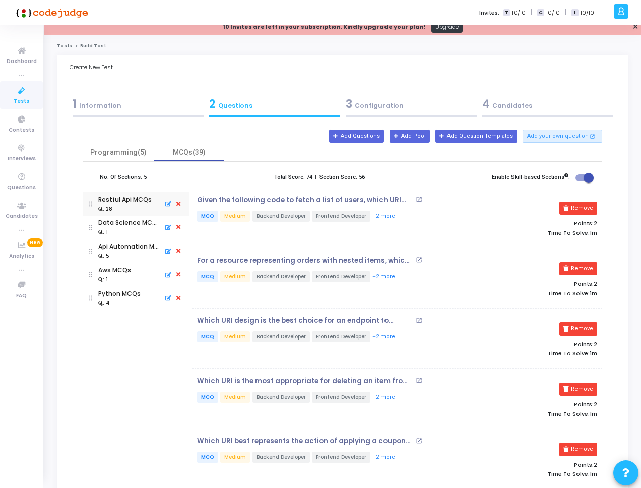
scroll to position [0, 0]
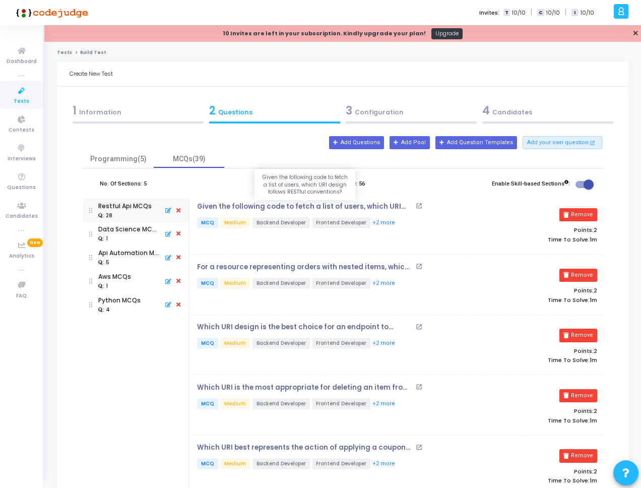
click at [266, 207] on p "Given the following code to fetch a list of users, which URI design follows RES…" at bounding box center [305, 206] width 216 height 8
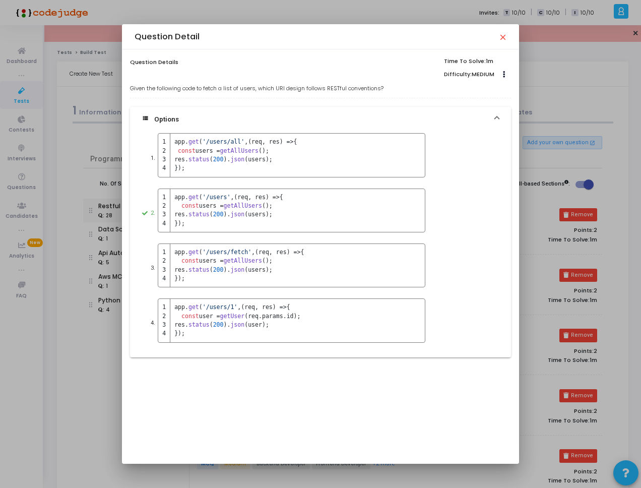
click at [542, 187] on div at bounding box center [320, 244] width 641 height 488
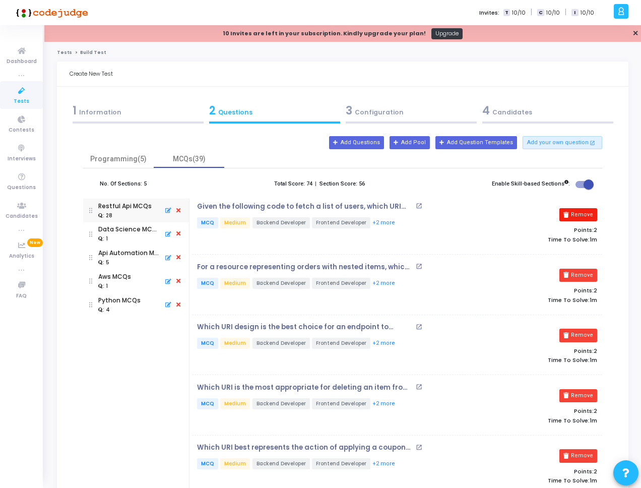
click at [583, 209] on button "Remove" at bounding box center [578, 214] width 38 height 13
click at [347, 207] on p "For a resource representing orders with nested items, which URI design is most …" at bounding box center [305, 206] width 216 height 8
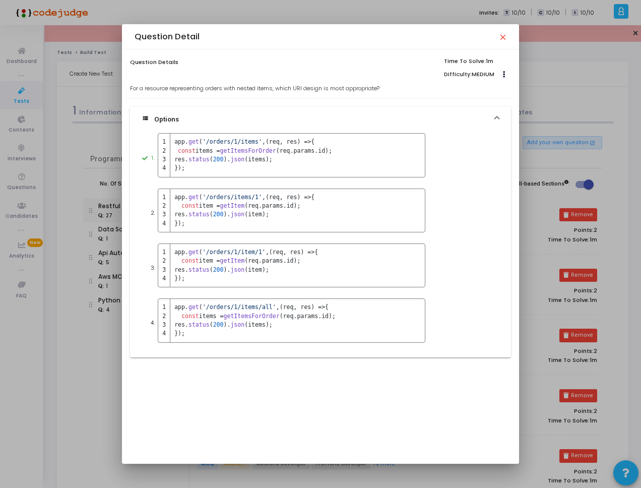
click at [559, 199] on div at bounding box center [320, 244] width 641 height 488
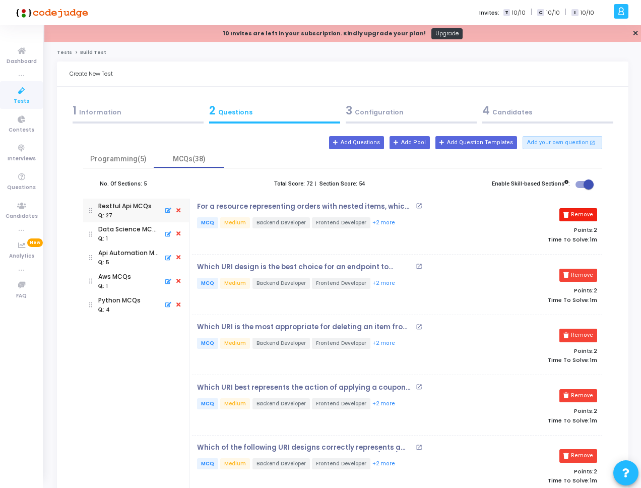
click at [589, 218] on button "Remove" at bounding box center [578, 214] width 38 height 13
click at [353, 209] on p "Which URI design is the best choice for an endpoint to update the profile of a …" at bounding box center [305, 206] width 216 height 8
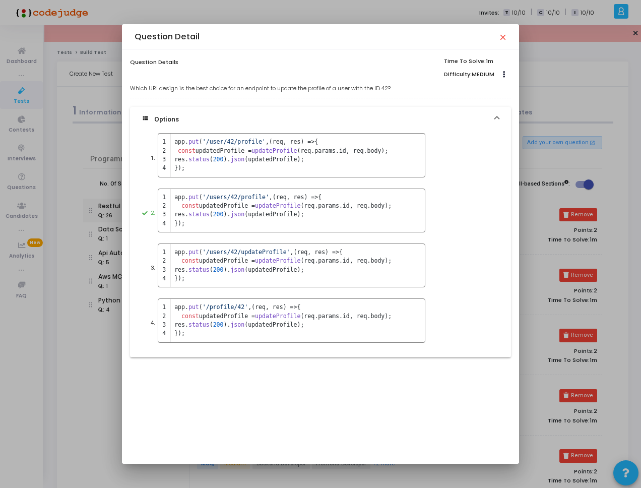
click at [546, 210] on div at bounding box center [320, 244] width 641 height 488
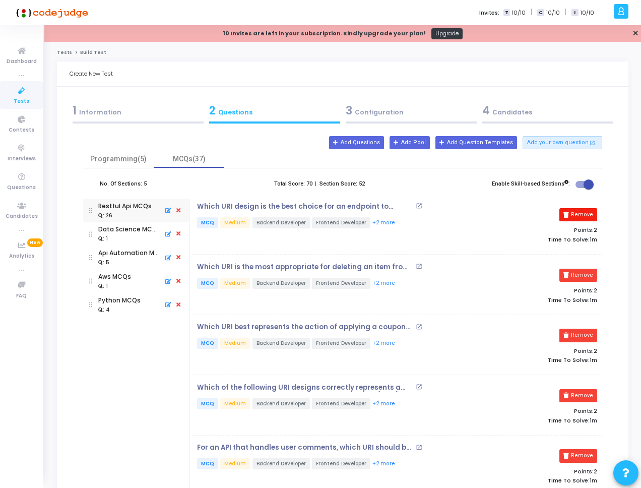
click at [574, 214] on button "Remove" at bounding box center [578, 214] width 38 height 13
click at [328, 211] on div "For an API that handles user comments, which URI should be used for fetching a …" at bounding box center [328, 223] width 273 height 43
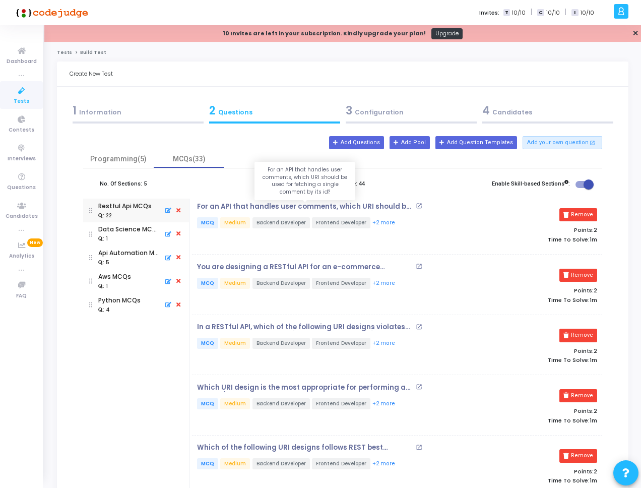
click at [330, 208] on p "For an API that handles user comments, which URI should be used for fetching a …" at bounding box center [305, 206] width 216 height 8
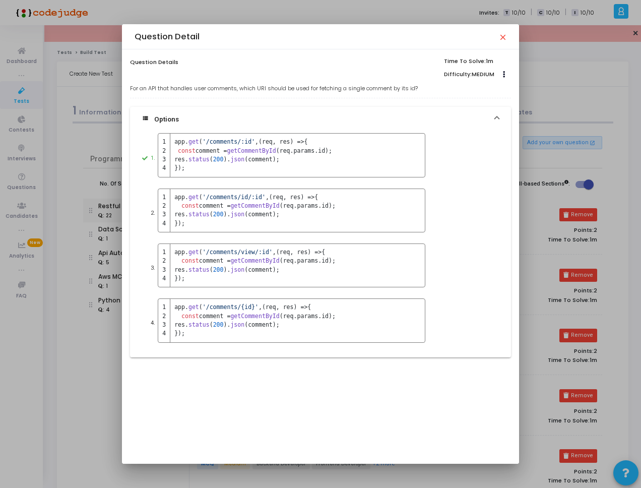
click at [569, 203] on div at bounding box center [320, 244] width 641 height 488
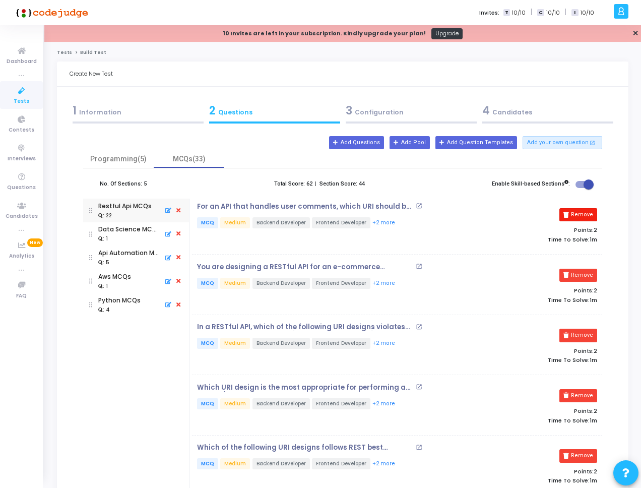
click at [586, 213] on button "Remove" at bounding box center [578, 214] width 38 height 13
click at [586, 268] on button "Remove" at bounding box center [578, 274] width 38 height 13
click at [586, 213] on button "Remove" at bounding box center [578, 214] width 38 height 13
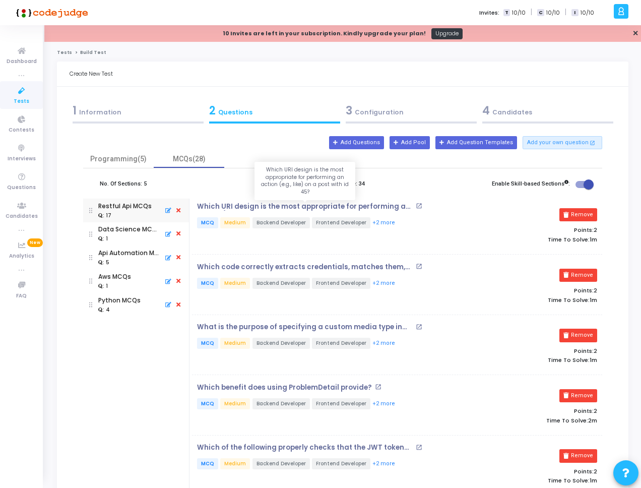
click at [340, 204] on p "Which URI design is the most appropriate for performing an action (e.g., like) …" at bounding box center [305, 206] width 216 height 8
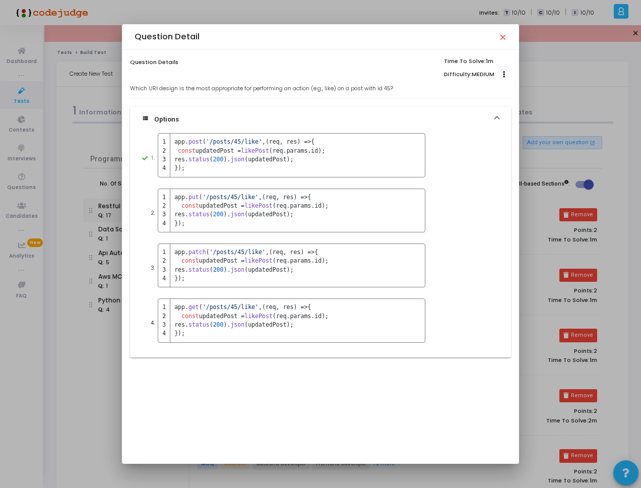
click at [563, 209] on div at bounding box center [320, 244] width 641 height 488
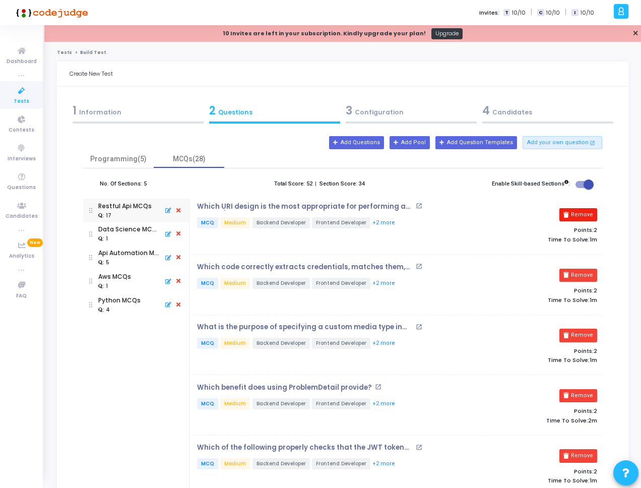
click at [579, 219] on button "Remove" at bounding box center [578, 214] width 38 height 13
click at [348, 204] on p "What is the purpose of specifying a custom media type in the produces attribute?" at bounding box center [305, 206] width 216 height 8
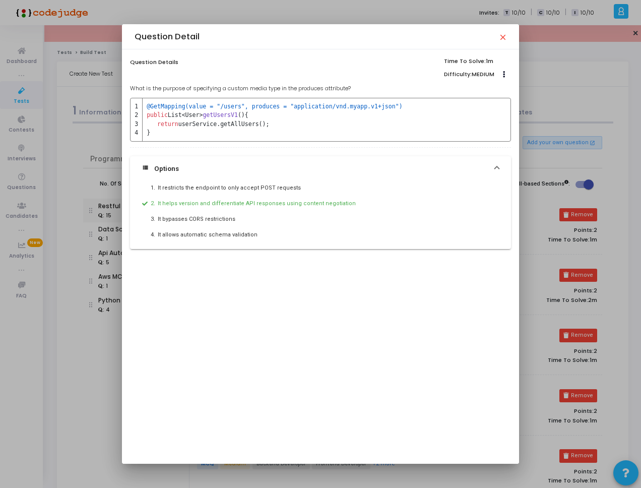
click at [561, 205] on div at bounding box center [320, 244] width 641 height 488
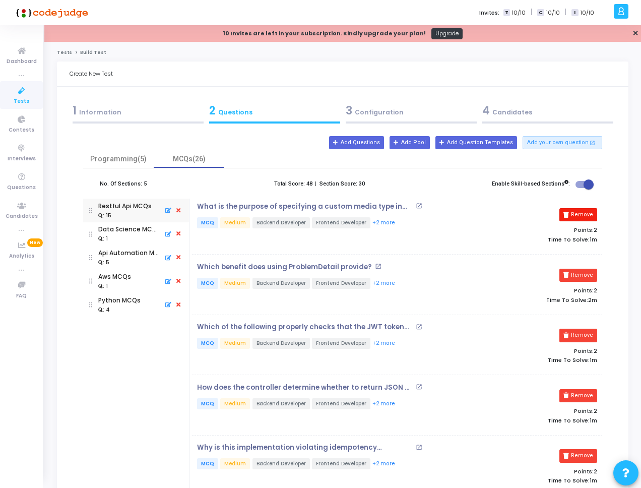
click at [587, 218] on button "Remove" at bounding box center [578, 214] width 38 height 13
click at [341, 207] on p "Which benefit does using ProblemDetail provide?" at bounding box center [284, 206] width 175 height 8
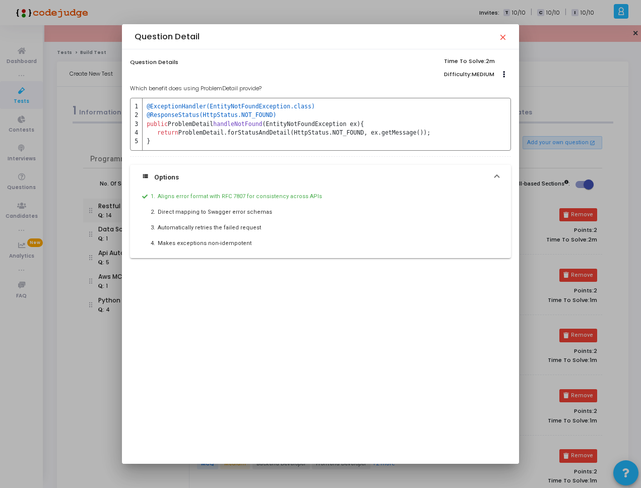
click at [540, 201] on div at bounding box center [320, 244] width 641 height 488
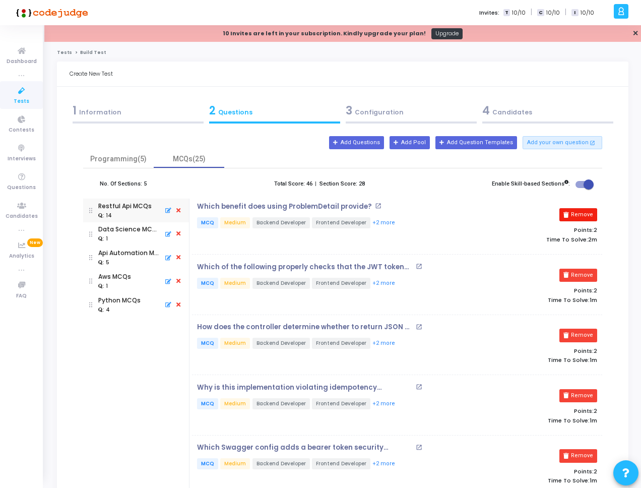
click at [581, 213] on button "Remove" at bounding box center [578, 214] width 38 height 13
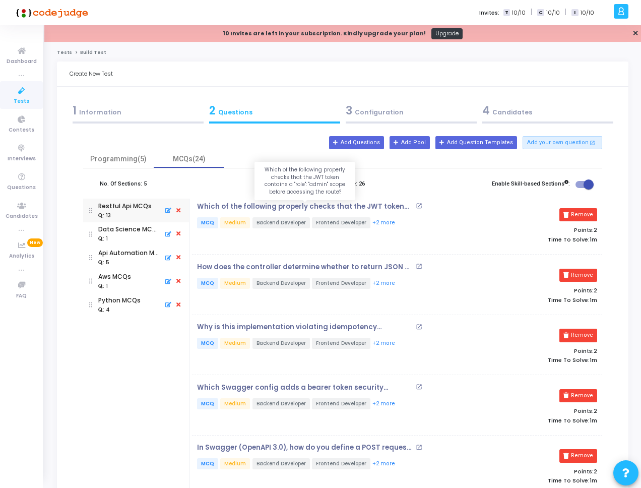
click at [332, 210] on p "Which of the following properly checks that the JWT token contains a "role": "a…" at bounding box center [305, 206] width 216 height 8
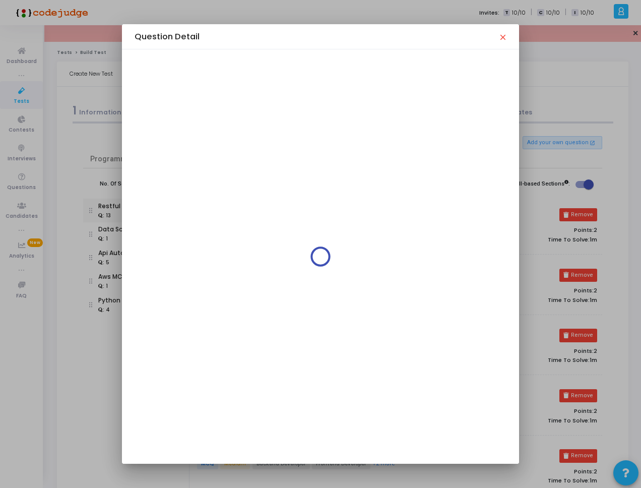
click at [562, 208] on div at bounding box center [320, 244] width 641 height 488
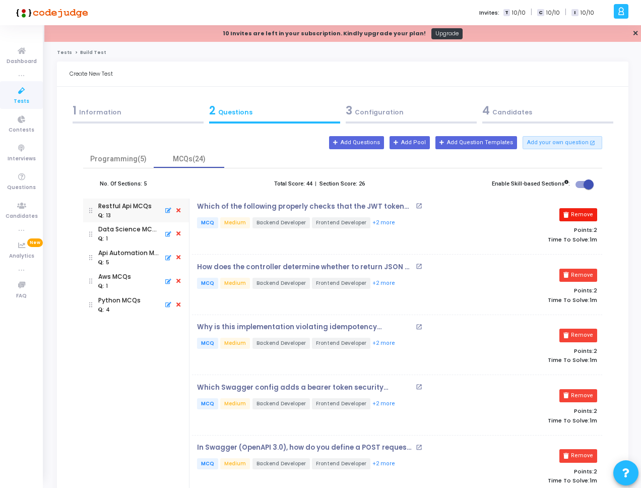
click at [571, 212] on button "Remove" at bounding box center [578, 214] width 38 height 13
click at [349, 209] on p "How does the controller determine whether to return JSON or XML?" at bounding box center [305, 206] width 216 height 8
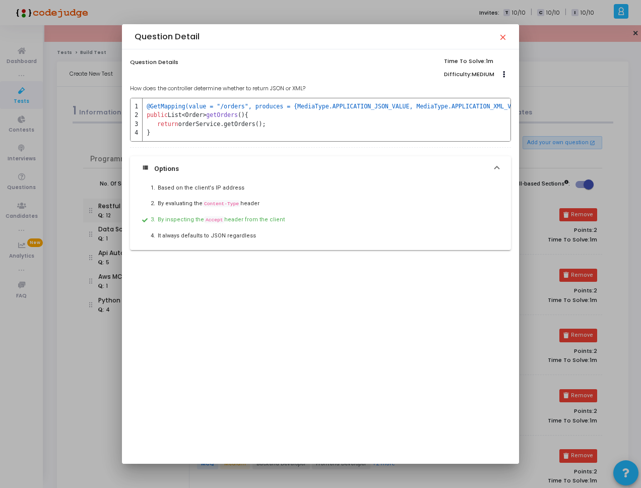
click at [557, 211] on div at bounding box center [320, 244] width 641 height 488
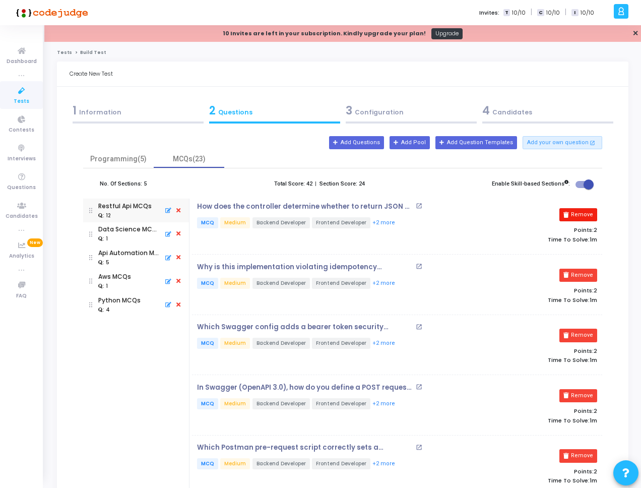
click at [593, 215] on button "Remove" at bounding box center [578, 214] width 38 height 13
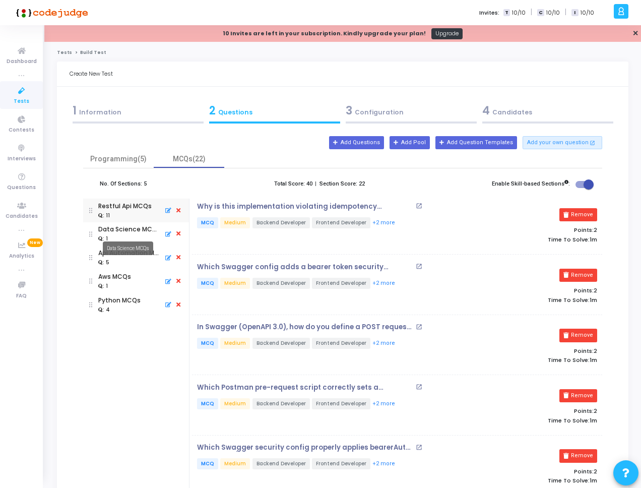
click at [138, 232] on div "Data Science MCQs" at bounding box center [128, 229] width 61 height 9
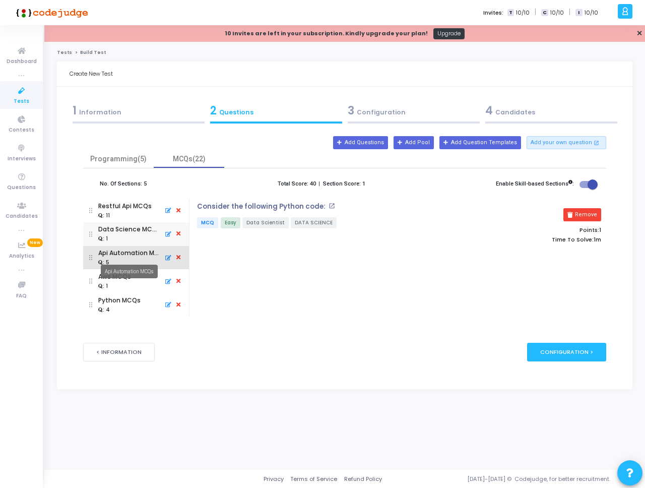
click at [136, 254] on div "Api Automation MCQs" at bounding box center [128, 252] width 61 height 9
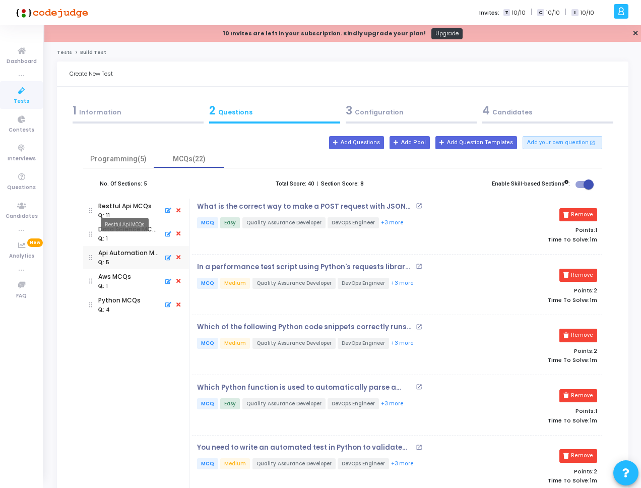
click at [138, 211] on mat-tooltip-component "Restful Api MCQs" at bounding box center [125, 225] width 62 height 28
click at [139, 208] on div "Restful Api MCQs" at bounding box center [124, 205] width 53 height 9
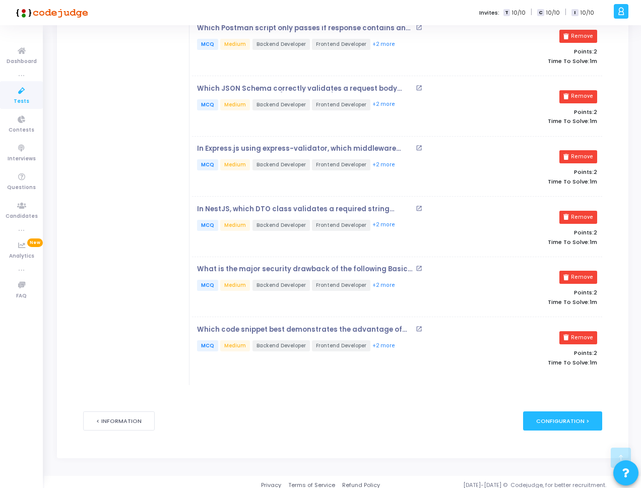
scroll to position [486, 0]
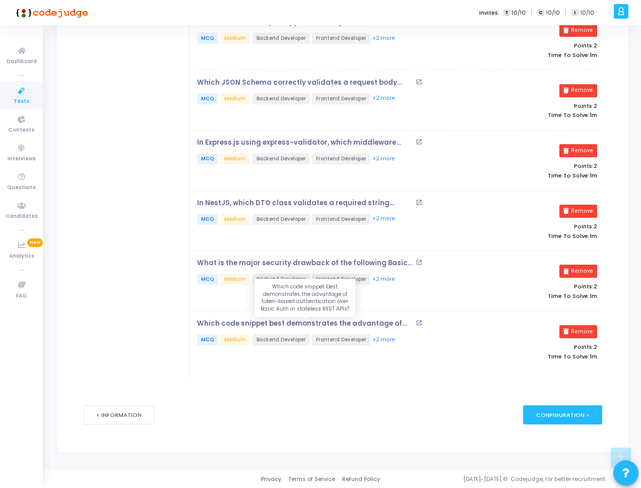
click at [291, 319] on p "Which code snippet best demonstrates the advantage of token-based authenticatio…" at bounding box center [305, 323] width 216 height 8
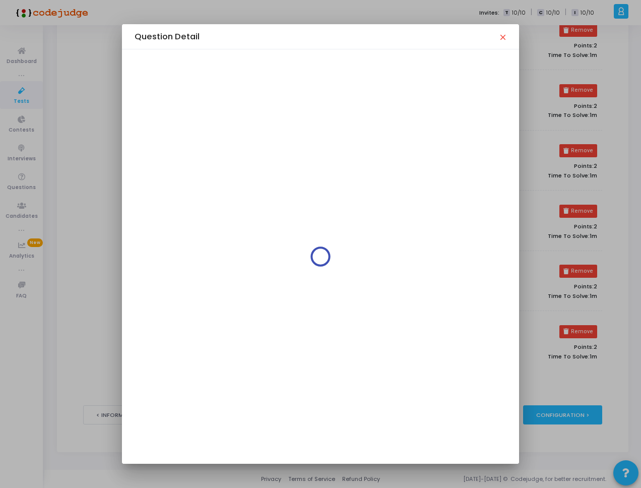
scroll to position [0, 0]
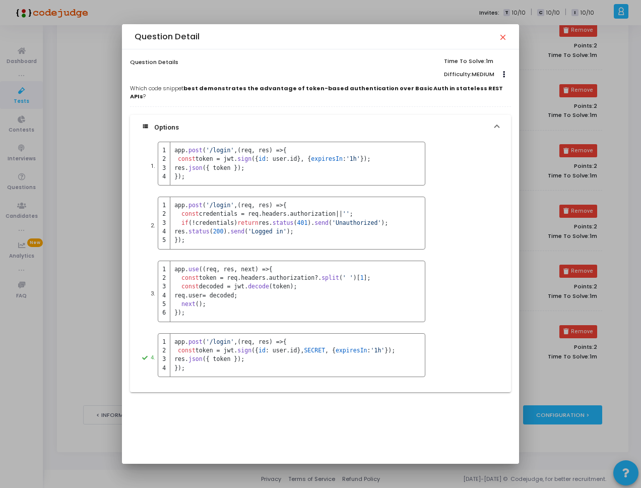
click at [496, 259] on div "3. app. use ( ( req, res, next ) => { const token = req. headers . authorizatio…" at bounding box center [320, 294] width 357 height 70
click at [537, 210] on div at bounding box center [320, 244] width 641 height 488
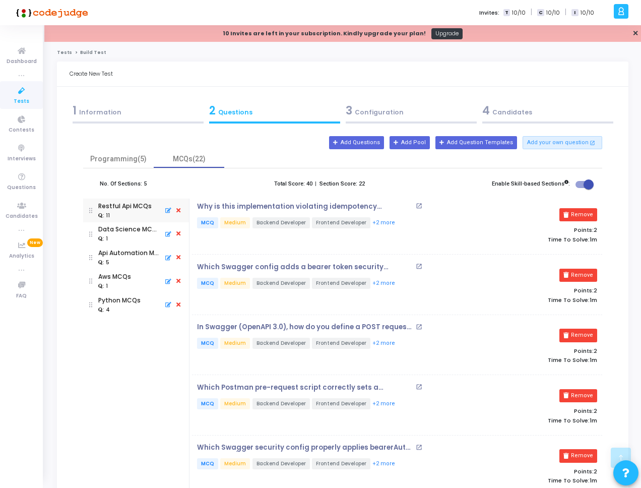
scroll to position [486, 0]
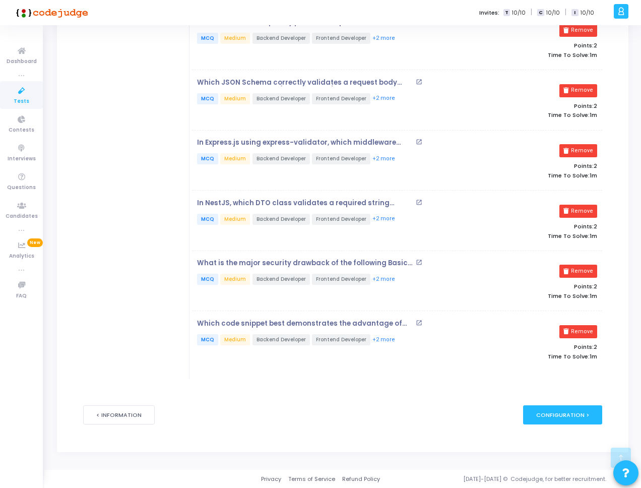
click at [305, 194] on div "Why is this implementation violating idempotency principles? open_in_new MCQ Me…" at bounding box center [397, 44] width 410 height 654
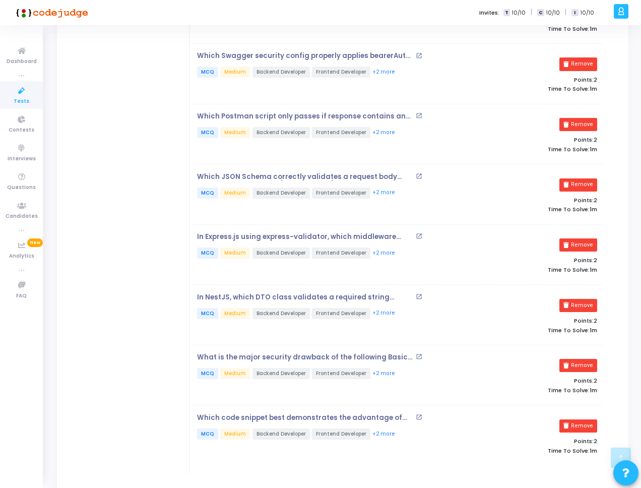
scroll to position [45, 0]
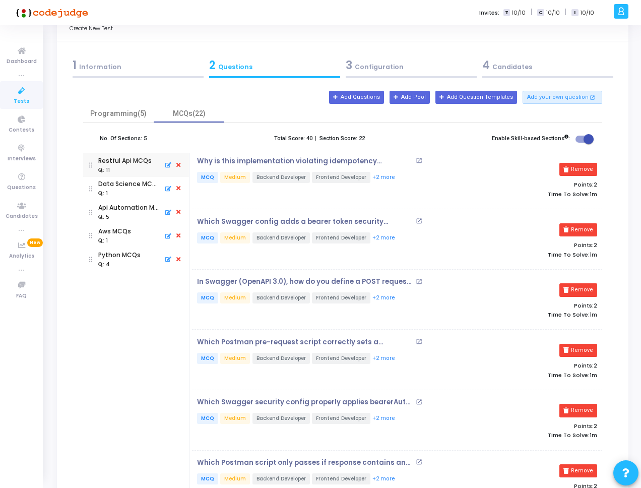
click at [180, 166] on icon at bounding box center [178, 165] width 9 height 11
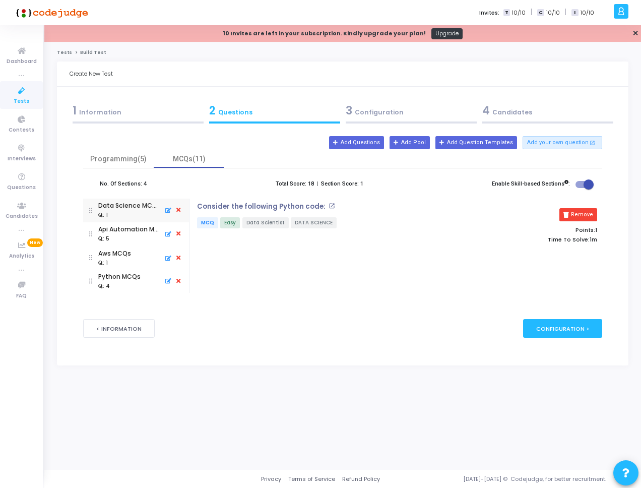
scroll to position [0, 0]
click at [141, 235] on div ": 5" at bounding box center [128, 238] width 61 height 9
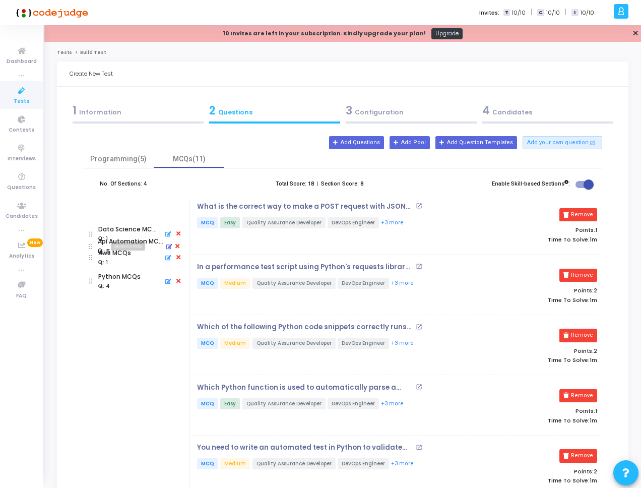
drag, startPoint x: 128, startPoint y: 239, endPoint x: 127, endPoint y: 251, distance: 12.7
drag, startPoint x: 295, startPoint y: 208, endPoint x: 190, endPoint y: 226, distance: 106.2
click at [178, 226] on mat-tab-group "Api Automation MCQs : 5 Data Science MCQs : 1 Aws MCQs : 1 Python MCQs : 4 What…" at bounding box center [342, 350] width 519 height 305
click at [465, 176] on div "No. Of Sections: 4 Total Score: 18 | Section Score: 1 Enable Skill-based Sectio…" at bounding box center [342, 335] width 519 height 335
click at [588, 185] on span at bounding box center [588, 184] width 10 height 10
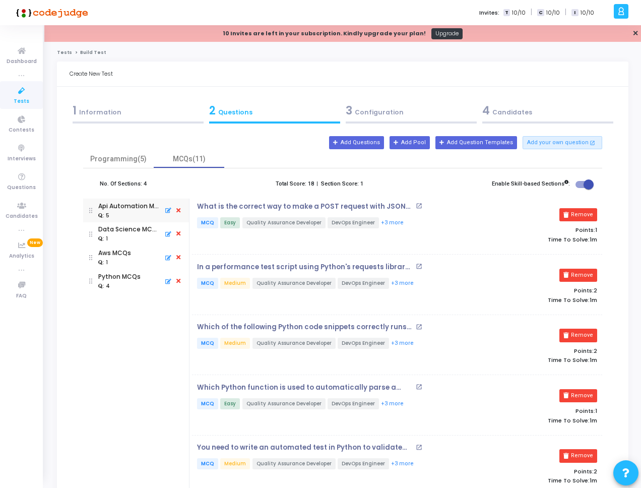
click at [580, 188] on input "checkbox" at bounding box center [580, 188] width 1 height 1
checkbox input "false"
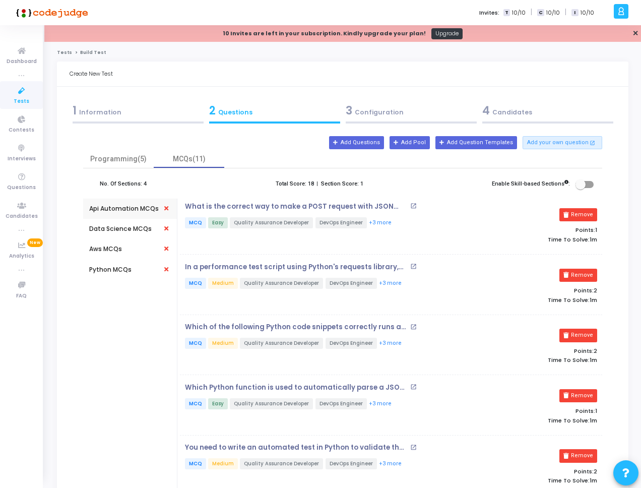
click at [232, 185] on div "No. Of Sections: 4 Total Score: 18 | Section Score: 1 Enable Skill-based Sectio…" at bounding box center [342, 188] width 519 height 21
click at [107, 230] on div "Data Science MCQs" at bounding box center [120, 228] width 62 height 9
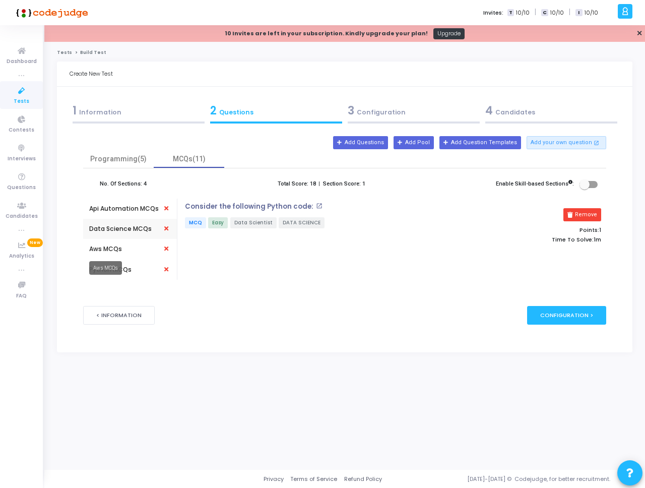
click at [117, 248] on div "Aws MCQs" at bounding box center [105, 248] width 33 height 9
click at [116, 263] on div "Python MCQs" at bounding box center [110, 269] width 42 height 20
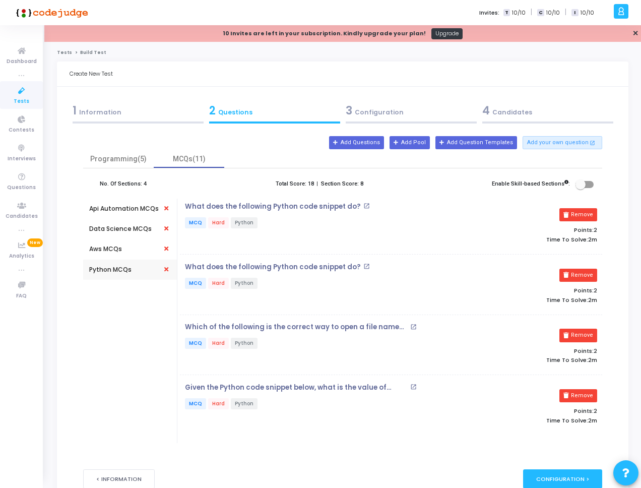
click at [128, 216] on div "Api Automation MCQs" at bounding box center [124, 208] width 70 height 20
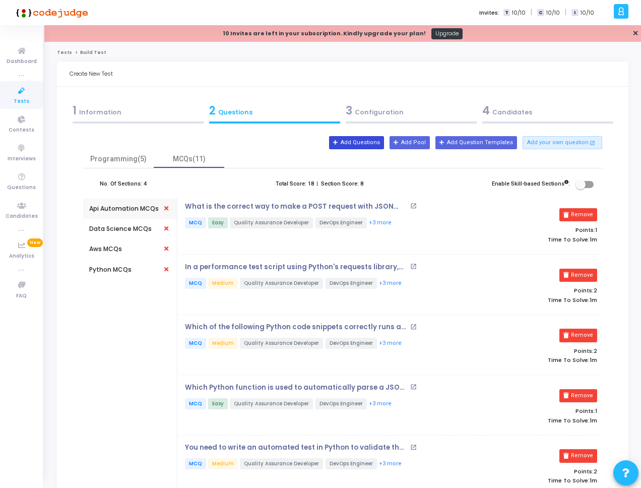
click at [373, 141] on button "Add Questions" at bounding box center [356, 142] width 55 height 13
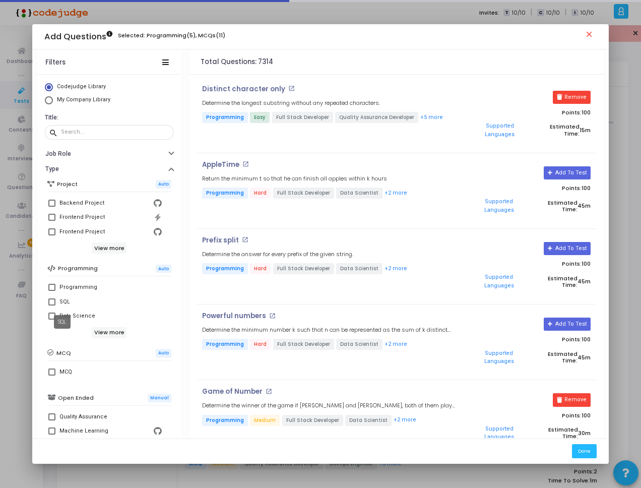
click at [61, 299] on div "SQL" at bounding box center [64, 302] width 11 height 12
click at [52, 305] on input "SQL" at bounding box center [51, 305] width 1 height 1
checkbox input "true"
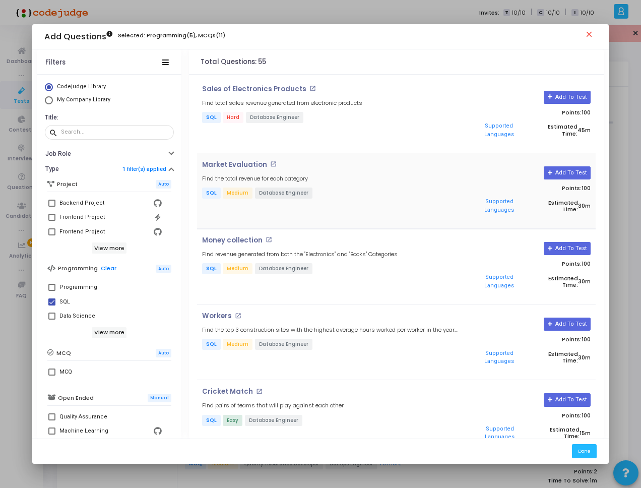
click at [360, 161] on h4 "Market Evaluation open_in_new" at bounding box center [329, 165] width 255 height 8
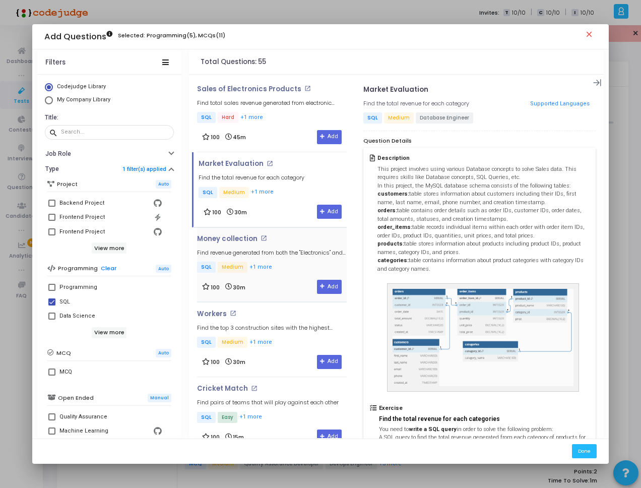
click at [285, 264] on p "SQL Medium +1 more" at bounding box center [272, 267] width 150 height 13
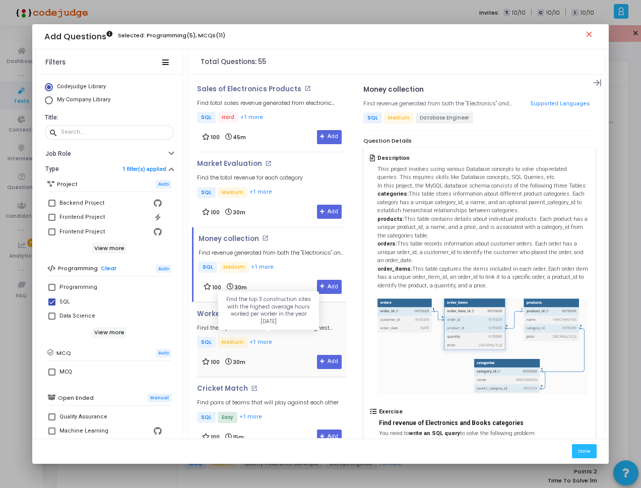
click at [275, 330] on h5 "Find the top 3 construction sites with the highest average hours worked per wor…" at bounding box center [272, 327] width 150 height 7
